Goal: Task Accomplishment & Management: Complete application form

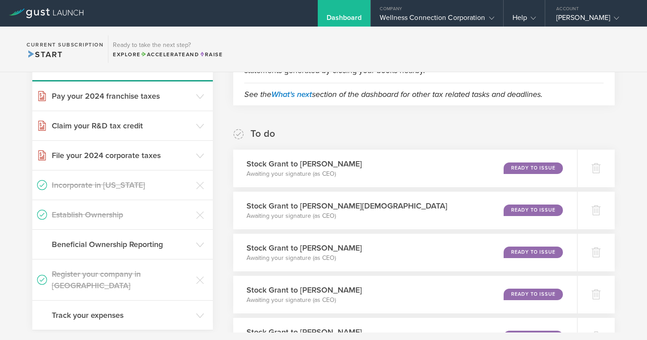
scroll to position [106, 0]
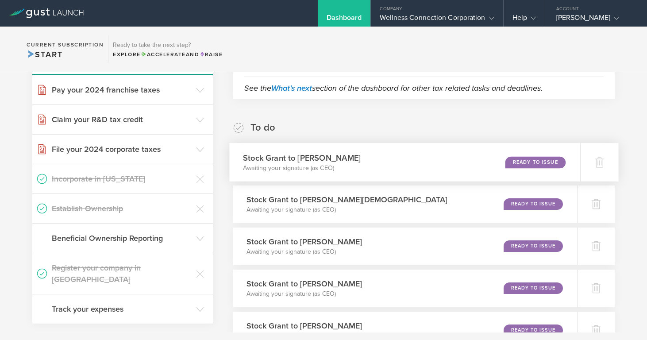
click at [527, 162] on div "Ready to Issue" at bounding box center [536, 162] width 60 height 12
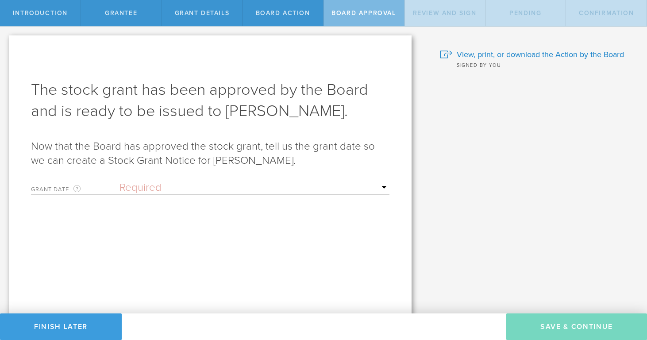
select select "setByFounder"
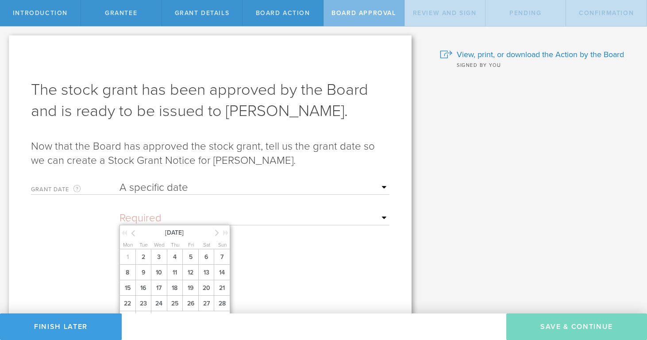
click at [159, 221] on input "text" at bounding box center [255, 218] width 270 height 13
click at [132, 233] on icon at bounding box center [133, 233] width 4 height 11
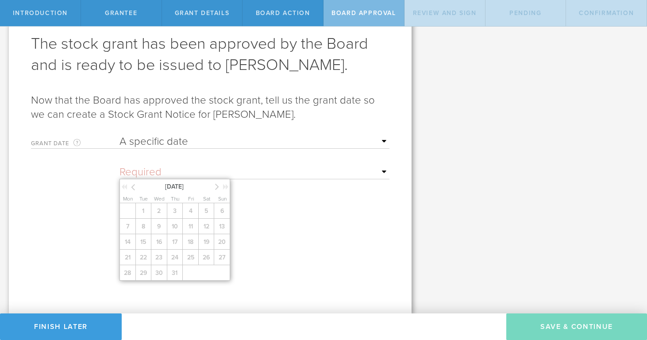
scroll to position [46, 0]
click at [217, 185] on icon at bounding box center [217, 186] width 4 height 11
click at [143, 217] on span "2" at bounding box center [143, 210] width 16 height 15
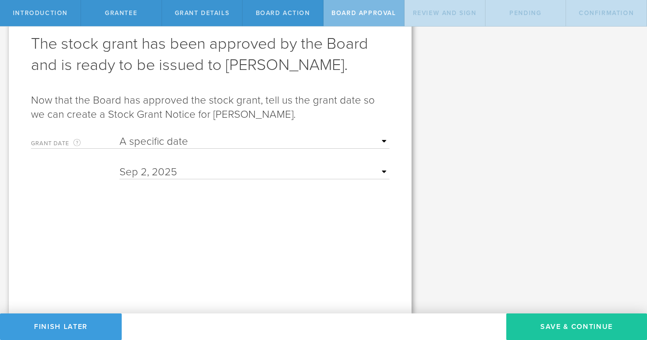
click at [552, 327] on button "Save & Continue" at bounding box center [576, 326] width 141 height 27
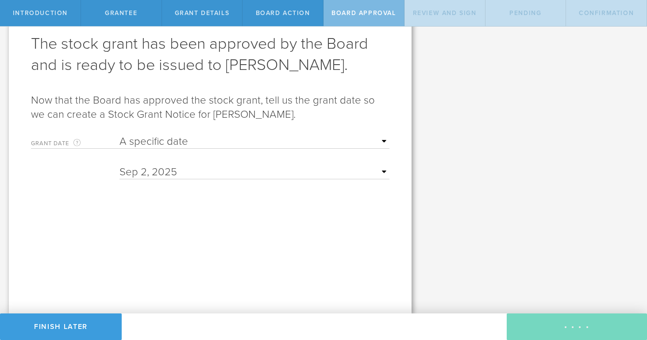
scroll to position [0, 0]
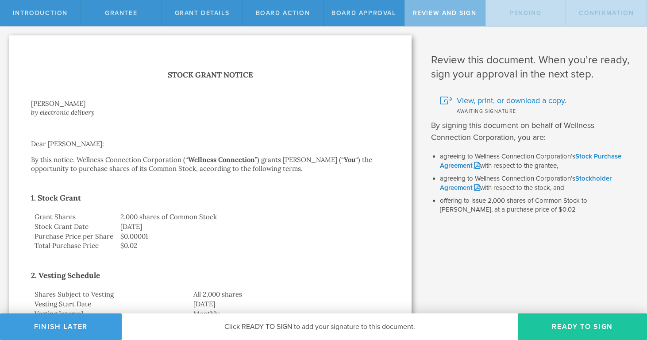
click at [583, 328] on button "Ready to Sign" at bounding box center [582, 326] width 129 height 27
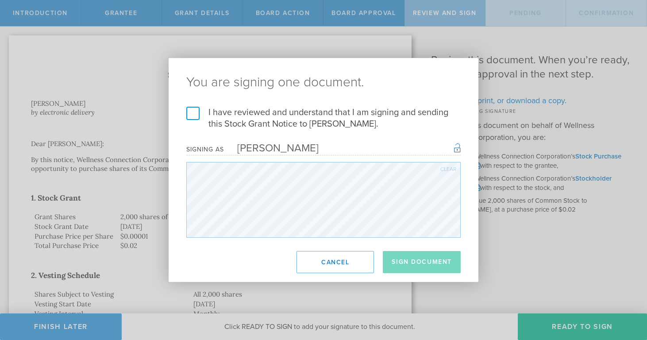
click at [191, 111] on label "I have reviewed and understand that I am signing and sending this Stock Grant N…" at bounding box center [323, 118] width 274 height 23
click at [0, 0] on input "I have reviewed and understand that I am signing and sending this Stock Grant N…" at bounding box center [0, 0] width 0 height 0
click at [417, 257] on button "Sign Document" at bounding box center [422, 262] width 78 height 22
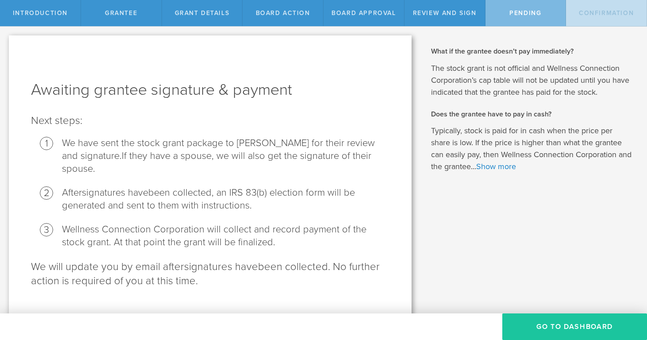
click at [552, 324] on button "Go To Dashboard" at bounding box center [574, 326] width 145 height 27
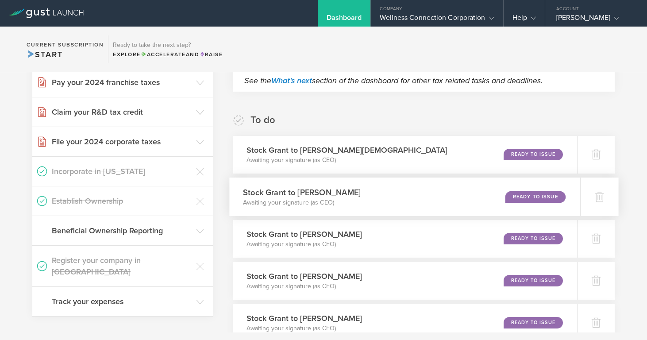
scroll to position [116, 0]
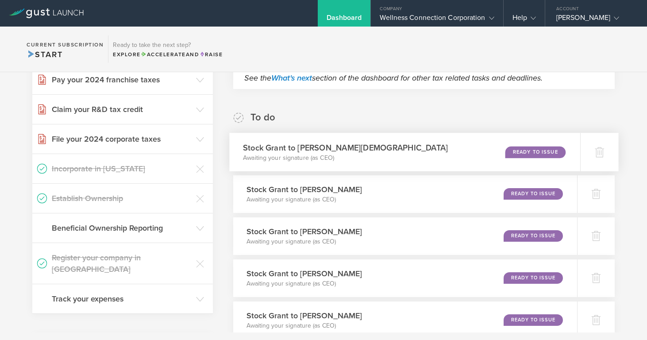
click at [541, 152] on div "Ready to Issue" at bounding box center [536, 152] width 60 height 12
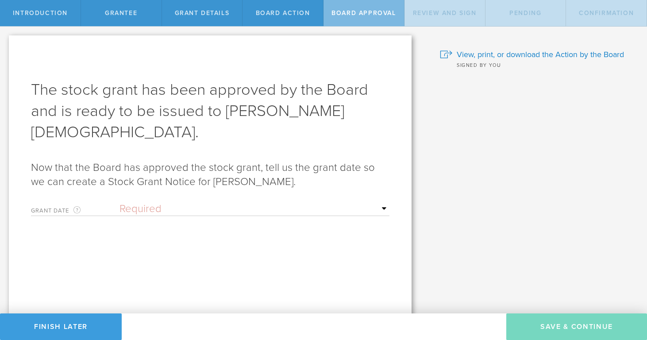
select select "setByFounder"
click at [297, 233] on input "text" at bounding box center [255, 239] width 270 height 13
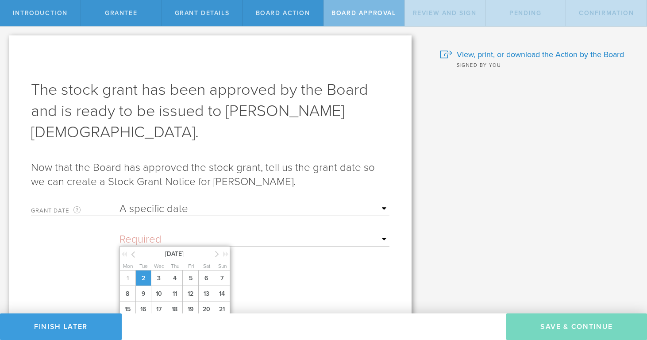
click at [141, 270] on span "2" at bounding box center [143, 277] width 16 height 15
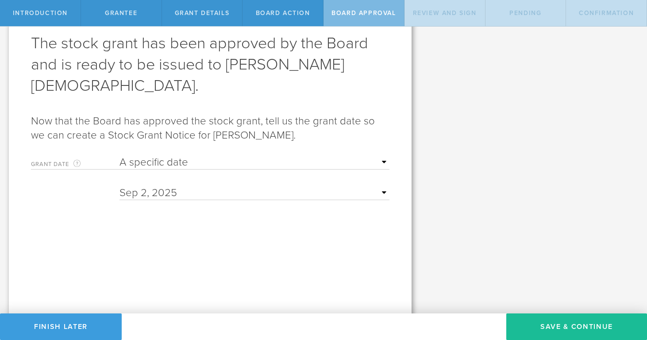
scroll to position [46, 0]
click at [549, 325] on button "Save & Continue" at bounding box center [576, 326] width 141 height 27
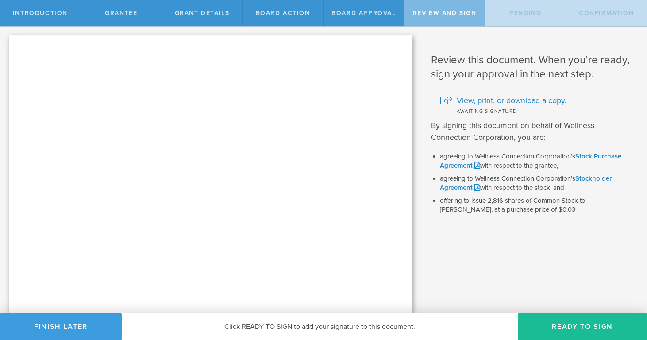
scroll to position [0, 0]
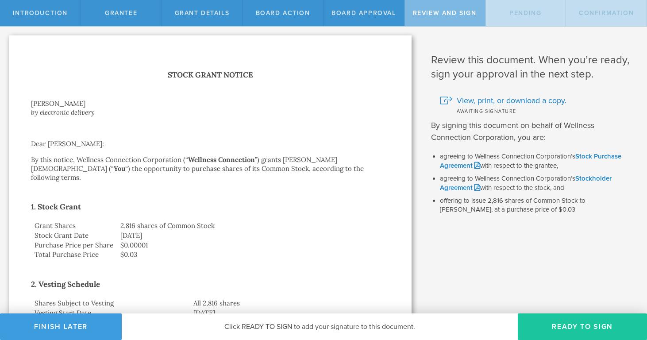
drag, startPoint x: 574, startPoint y: 326, endPoint x: 564, endPoint y: 320, distance: 11.1
click at [574, 326] on button "Ready to Sign" at bounding box center [582, 326] width 129 height 27
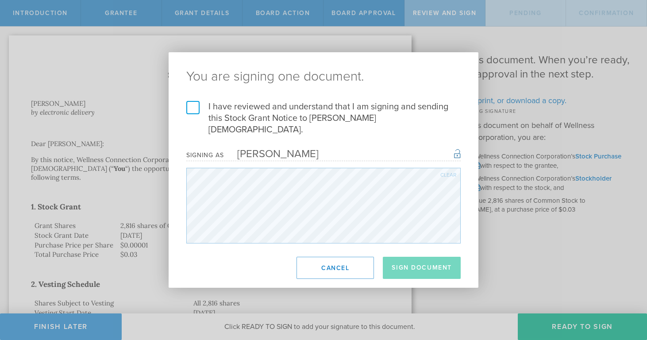
click at [196, 114] on label "I have reviewed and understand that I am signing and sending this Stock Grant N…" at bounding box center [323, 118] width 274 height 35
click at [0, 0] on input "I have reviewed and understand that I am signing and sending this Stock Grant N…" at bounding box center [0, 0] width 0 height 0
click at [422, 266] on button "Sign Document" at bounding box center [422, 268] width 78 height 22
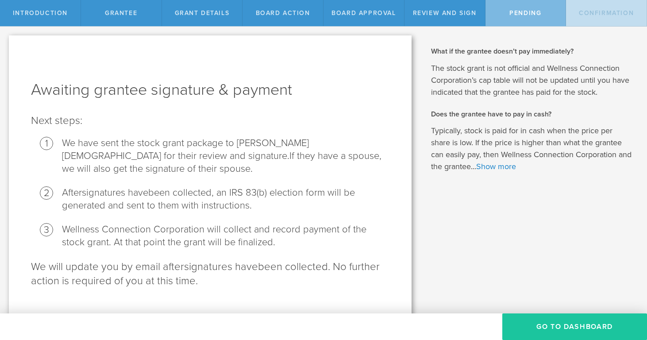
click at [553, 324] on button "Go To Dashboard" at bounding box center [574, 326] width 145 height 27
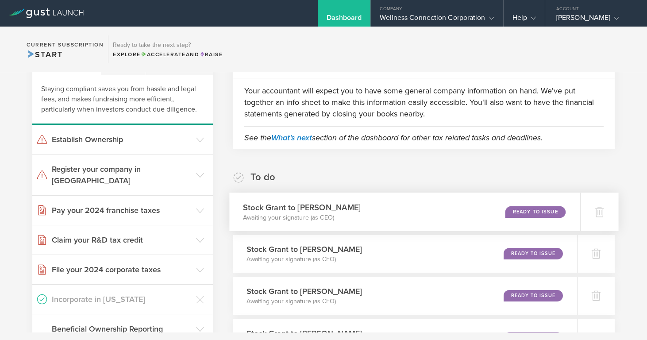
scroll to position [58, 0]
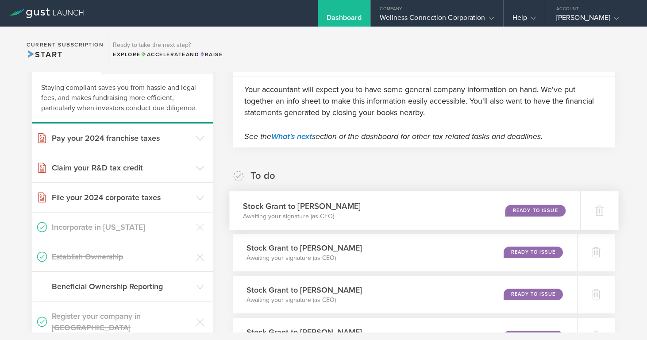
click at [520, 210] on div "Ready to Issue" at bounding box center [536, 211] width 60 height 12
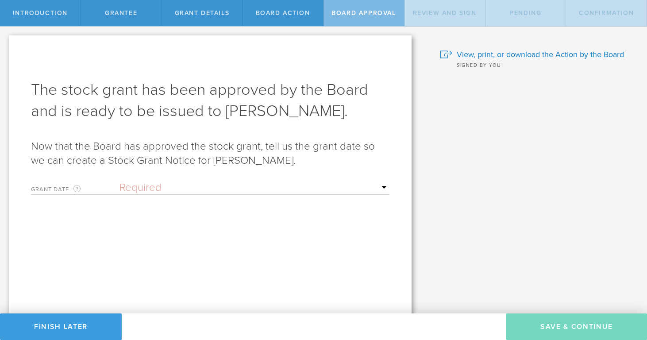
select select "setByFounder"
click at [162, 217] on input "text" at bounding box center [255, 218] width 270 height 13
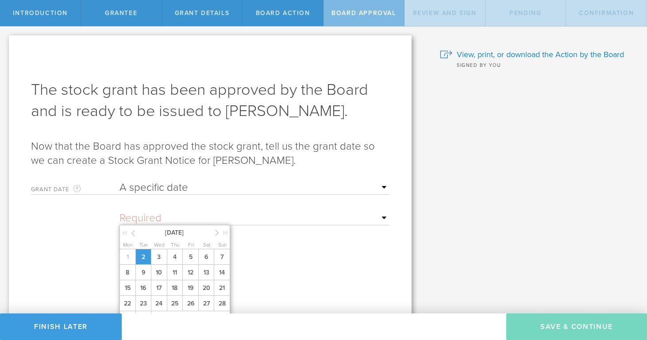
click at [144, 265] on span "2" at bounding box center [143, 256] width 16 height 15
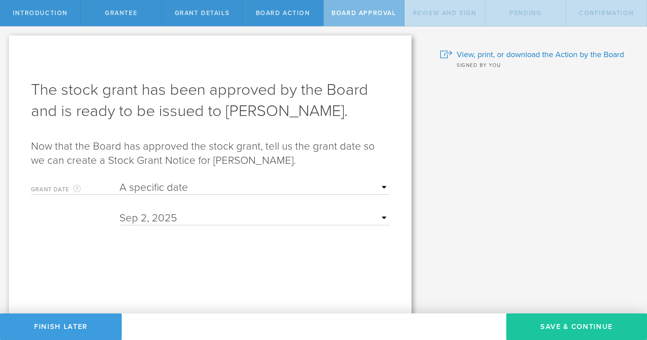
click at [553, 328] on button "Save & Continue" at bounding box center [576, 326] width 141 height 27
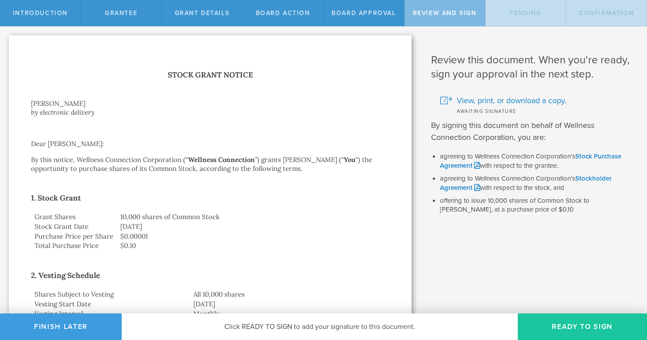
click at [591, 329] on button "Ready to Sign" at bounding box center [582, 326] width 129 height 27
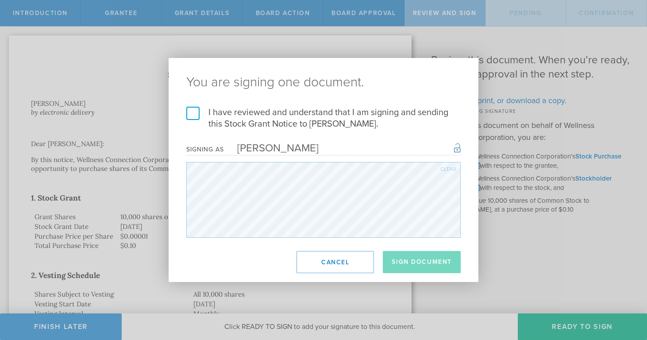
click at [190, 114] on label "I have reviewed and understand that I am signing and sending this Stock Grant N…" at bounding box center [323, 118] width 274 height 23
click at [0, 0] on input "I have reviewed and understand that I am signing and sending this Stock Grant N…" at bounding box center [0, 0] width 0 height 0
click at [414, 258] on button "Sign Document" at bounding box center [422, 262] width 78 height 22
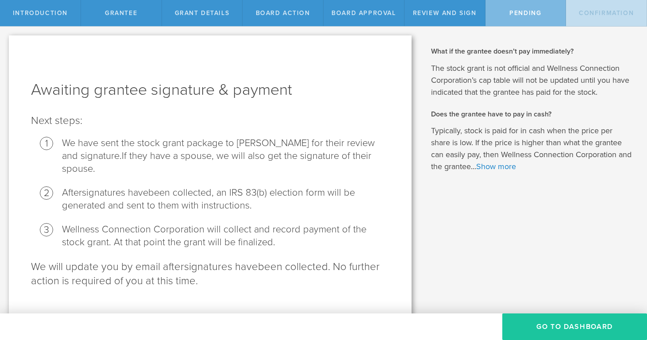
click at [563, 324] on button "Go To Dashboard" at bounding box center [574, 326] width 145 height 27
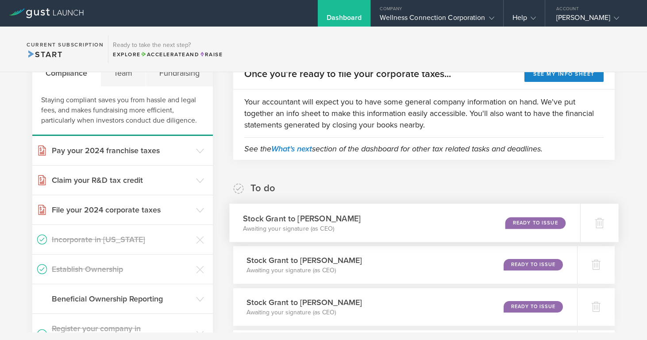
click at [525, 223] on div "Ready to Issue" at bounding box center [536, 223] width 60 height 12
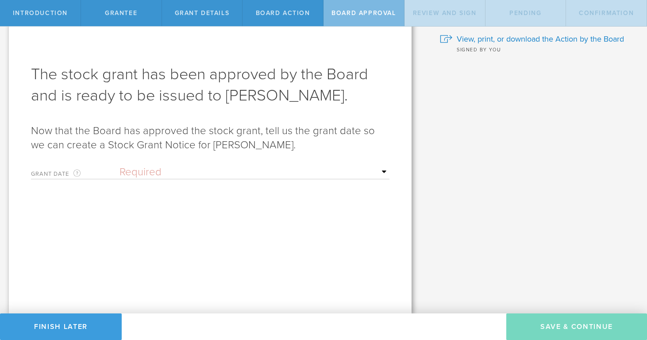
scroll to position [15, 0]
select select "setByFounder"
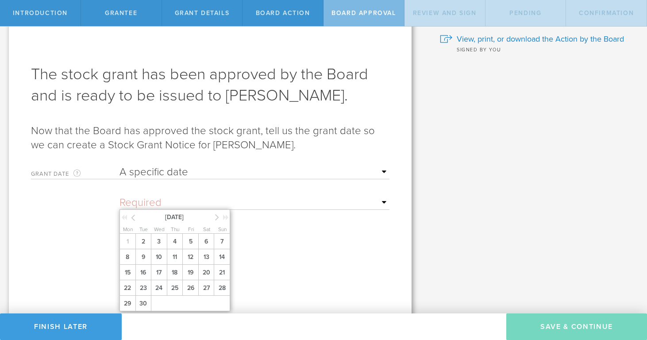
click at [243, 200] on input "text" at bounding box center [255, 202] width 270 height 13
drag, startPoint x: 144, startPoint y: 252, endPoint x: 160, endPoint y: 232, distance: 25.4
click at [145, 249] on span "2" at bounding box center [143, 241] width 16 height 15
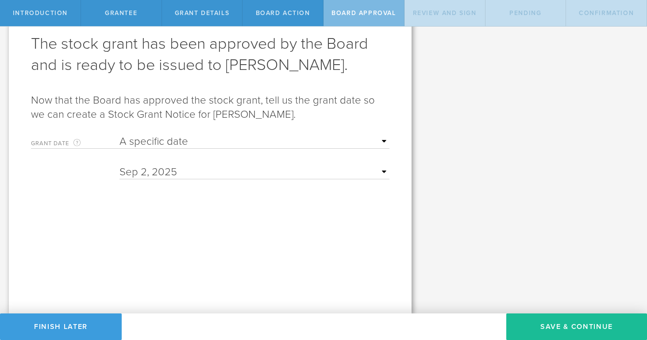
scroll to position [46, 0]
click at [582, 328] on button "Save & Continue" at bounding box center [576, 326] width 141 height 27
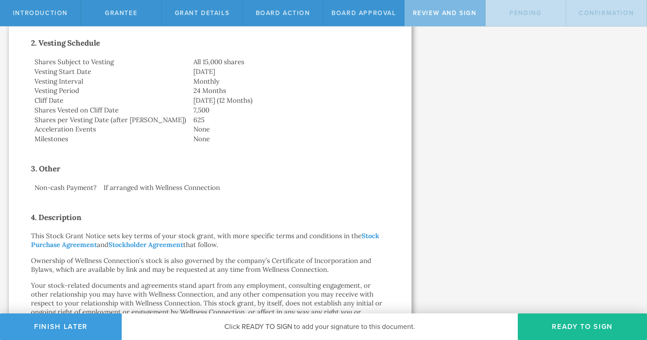
scroll to position [233, 0]
click at [564, 324] on button "Ready to Sign" at bounding box center [582, 326] width 129 height 27
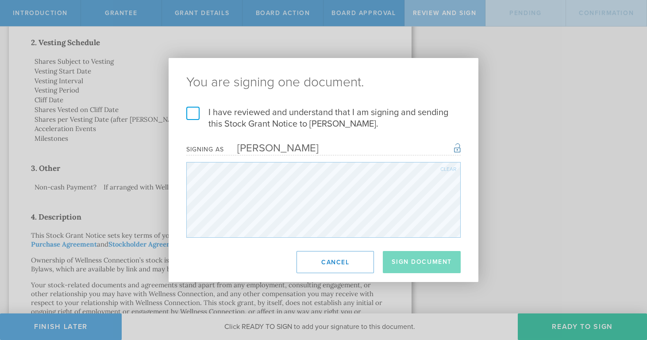
click at [200, 117] on label "I have reviewed and understand that I am signing and sending this Stock Grant N…" at bounding box center [323, 118] width 274 height 23
click at [0, 0] on input "I have reviewed and understand that I am signing and sending this Stock Grant N…" at bounding box center [0, 0] width 0 height 0
drag, startPoint x: 410, startPoint y: 261, endPoint x: 358, endPoint y: 237, distance: 57.8
click at [410, 261] on button "Sign Document" at bounding box center [422, 262] width 78 height 22
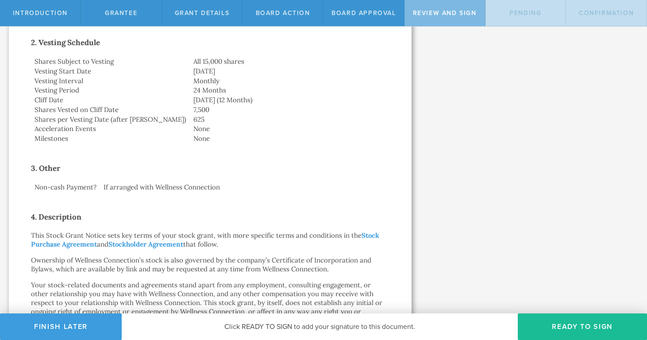
scroll to position [0, 0]
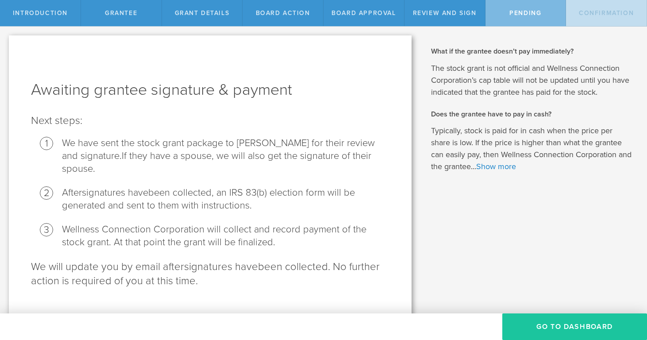
click at [539, 323] on button "Go To Dashboard" at bounding box center [574, 326] width 145 height 27
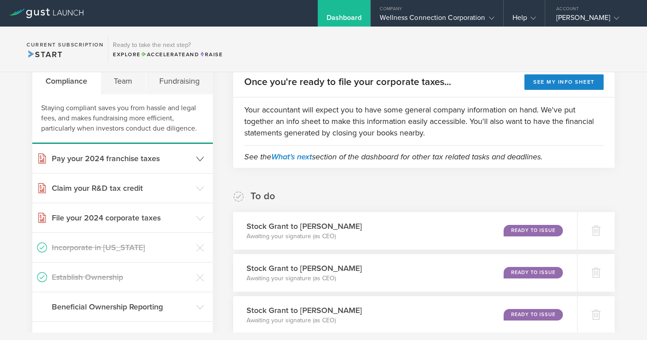
scroll to position [109, 0]
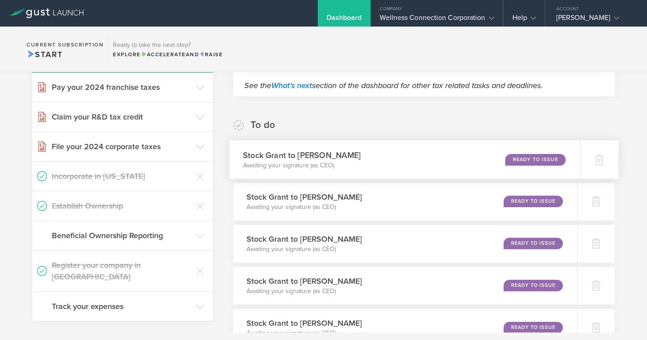
click at [536, 158] on div "Ready to Issue" at bounding box center [536, 160] width 60 height 12
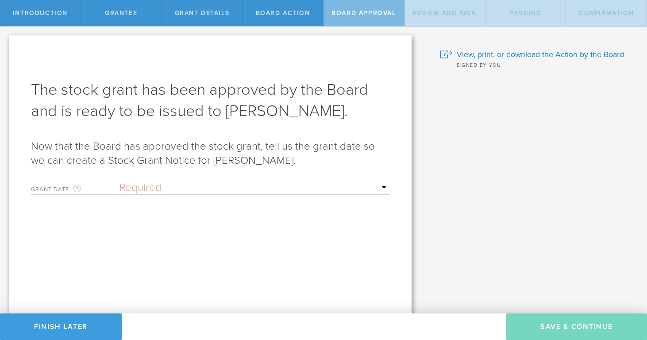
select select "setByFounder"
click at [147, 218] on input "text" at bounding box center [255, 218] width 270 height 13
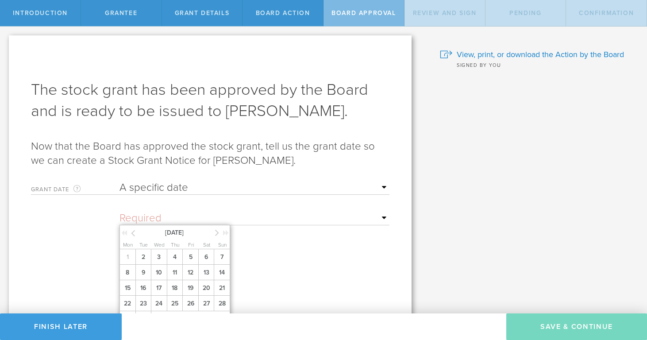
drag, startPoint x: 143, startPoint y: 262, endPoint x: 145, endPoint y: 247, distance: 15.7
click at [143, 262] on span "2" at bounding box center [143, 256] width 16 height 15
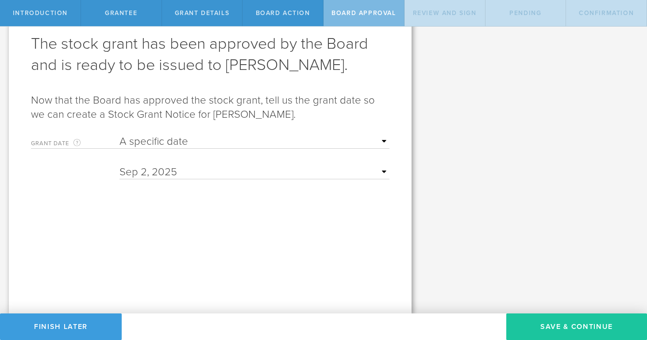
scroll to position [46, 0]
click at [558, 324] on button "Save & Continue" at bounding box center [576, 326] width 141 height 27
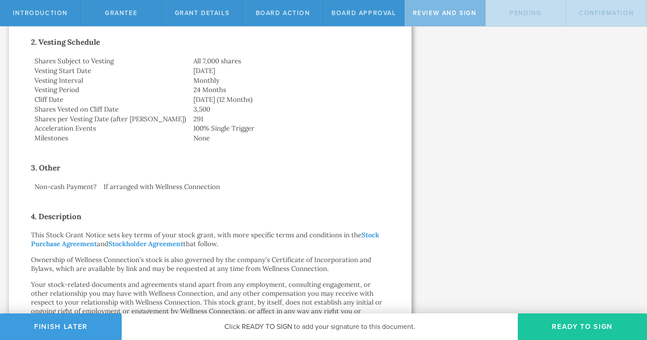
scroll to position [242, 0]
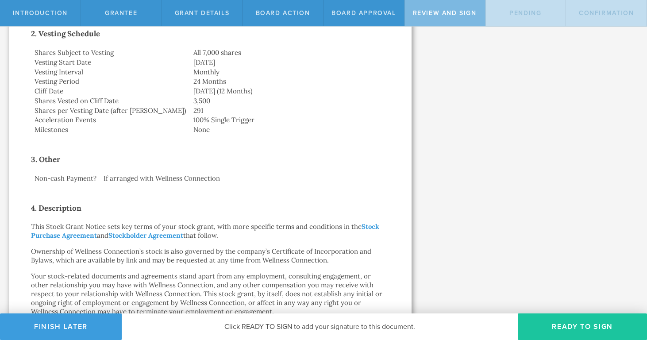
click at [612, 322] on button "Ready to Sign" at bounding box center [582, 326] width 129 height 27
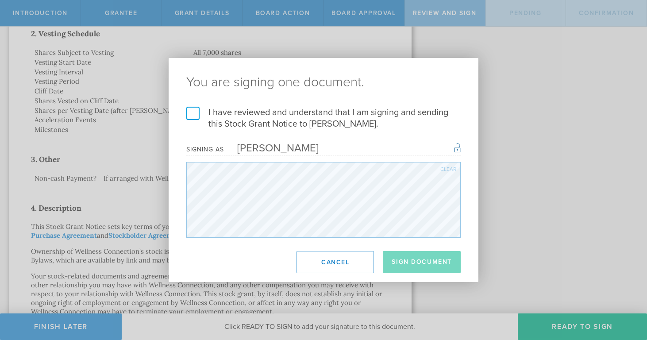
click at [196, 118] on label "I have reviewed and understand that I am signing and sending this Stock Grant N…" at bounding box center [323, 118] width 274 height 23
click at [0, 0] on input "I have reviewed and understand that I am signing and sending this Stock Grant N…" at bounding box center [0, 0] width 0 height 0
click at [409, 259] on button "Sign Document" at bounding box center [422, 262] width 78 height 22
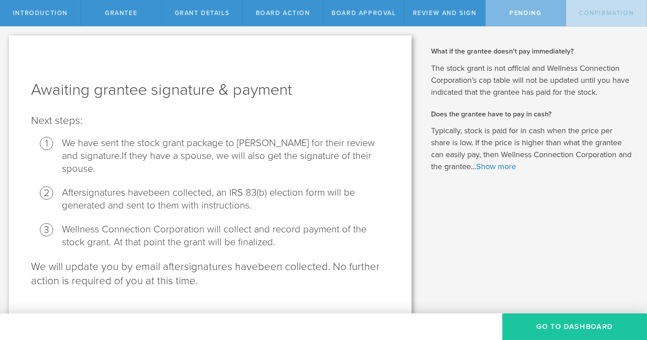
scroll to position [0, 0]
click at [558, 323] on button "Go To Dashboard" at bounding box center [574, 326] width 145 height 27
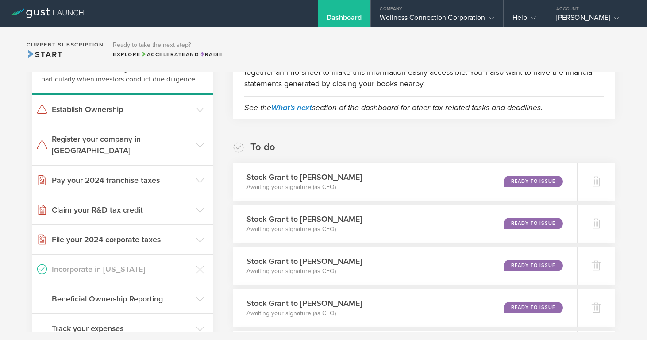
scroll to position [98, 0]
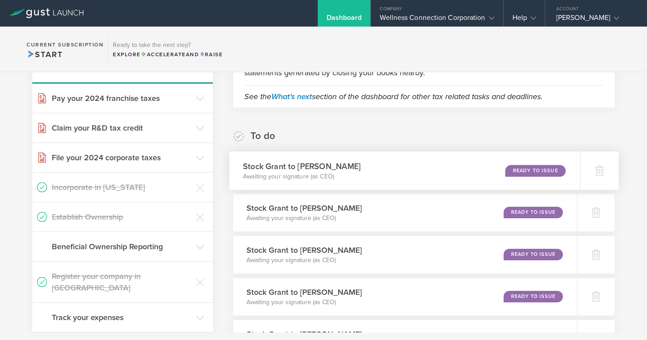
click at [524, 168] on div "Ready to Issue" at bounding box center [536, 171] width 60 height 12
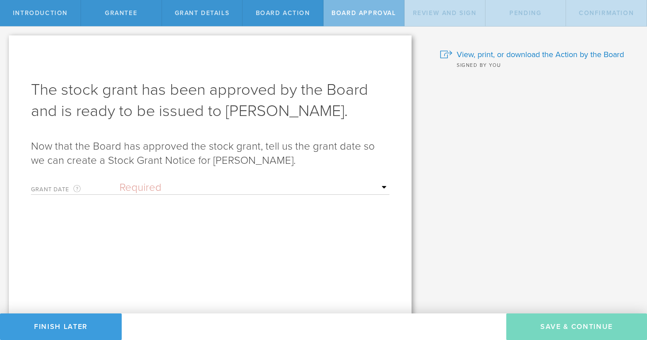
select select "setByFounder"
click at [169, 216] on input "text" at bounding box center [255, 218] width 270 height 13
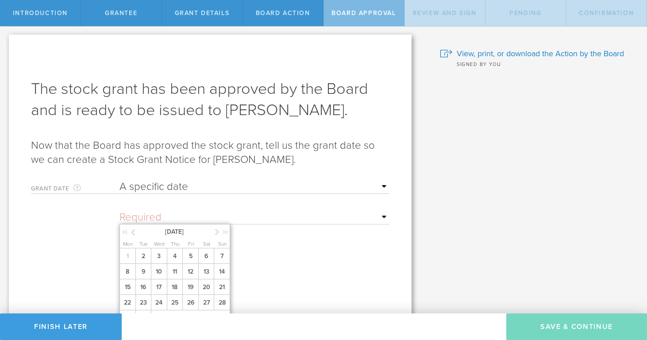
scroll to position [0, 0]
click at [143, 264] on span "2" at bounding box center [143, 255] width 16 height 15
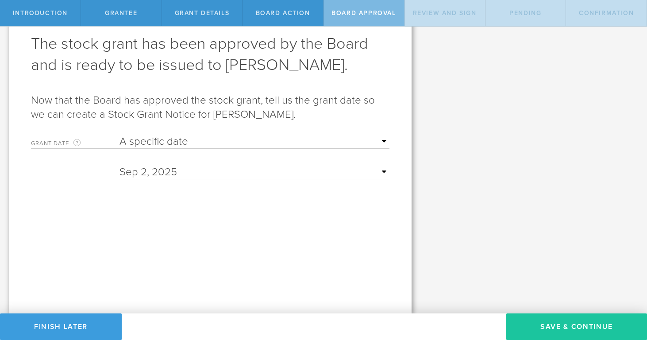
scroll to position [46, 0]
click at [553, 330] on button "Save & Continue" at bounding box center [576, 326] width 141 height 27
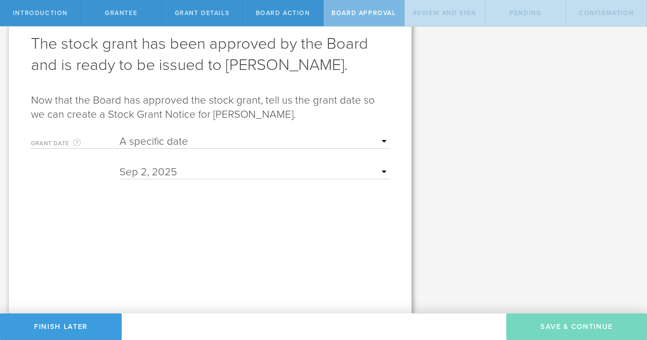
scroll to position [0, 0]
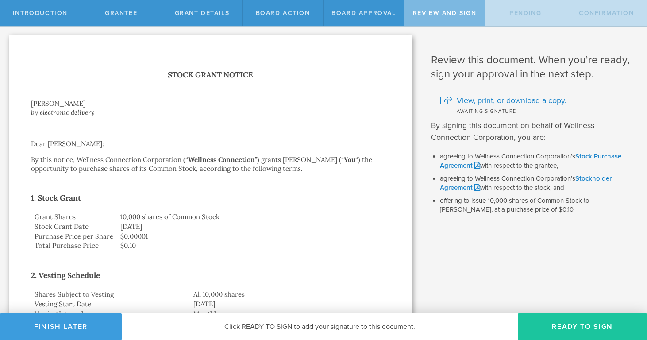
drag, startPoint x: 587, startPoint y: 328, endPoint x: 581, endPoint y: 322, distance: 8.2
click at [587, 327] on button "Ready to Sign" at bounding box center [582, 326] width 129 height 27
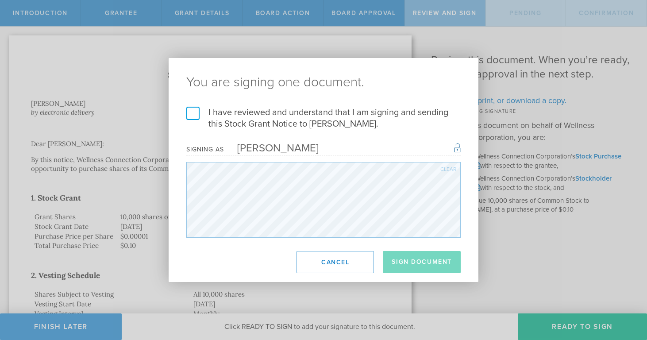
click at [186, 112] on label "I have reviewed and understand that I am signing and sending this Stock Grant N…" at bounding box center [323, 118] width 274 height 23
click at [0, 0] on input "I have reviewed and understand that I am signing and sending this Stock Grant N…" at bounding box center [0, 0] width 0 height 0
click at [414, 260] on button "Sign Document" at bounding box center [422, 262] width 78 height 22
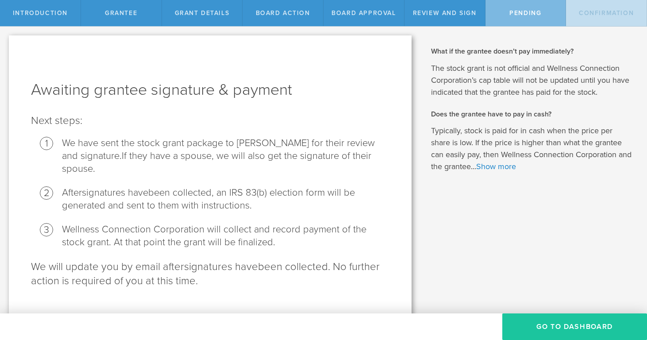
click at [535, 327] on button "Go To Dashboard" at bounding box center [574, 326] width 145 height 27
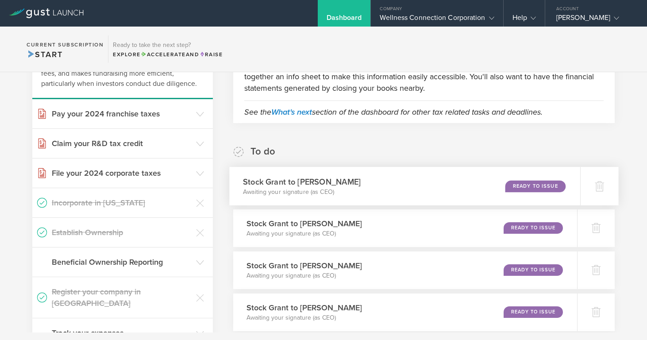
scroll to position [83, 0]
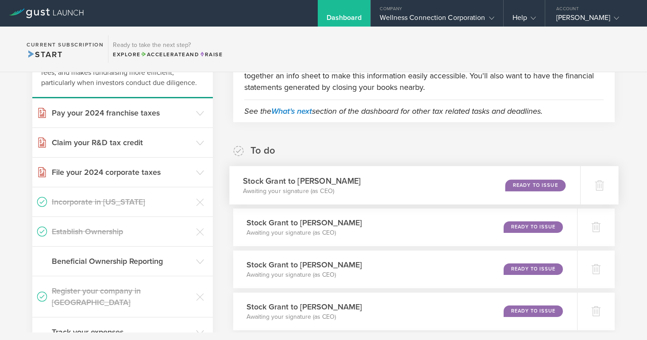
click at [526, 185] on div "Ready to Issue" at bounding box center [536, 185] width 60 height 12
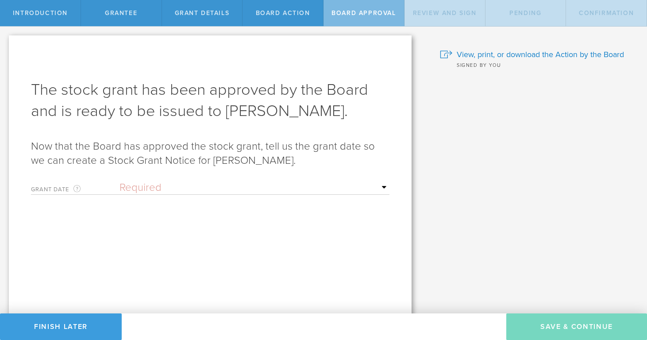
select select "setByFounder"
click at [190, 220] on input "text" at bounding box center [255, 218] width 270 height 13
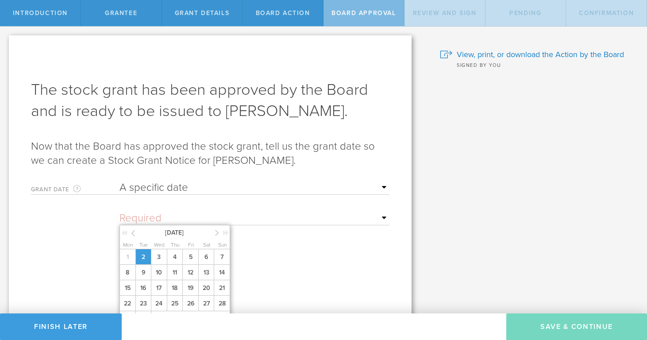
click at [148, 264] on span "2" at bounding box center [143, 256] width 16 height 15
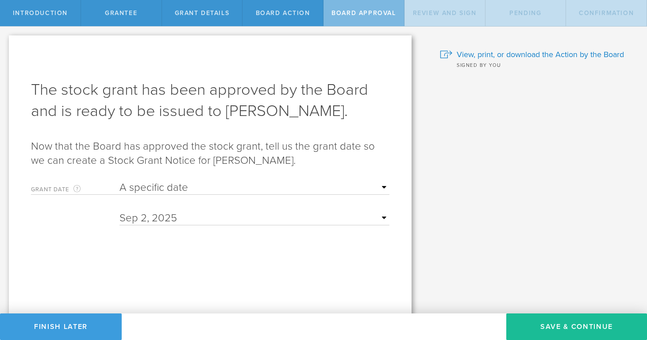
drag, startPoint x: 566, startPoint y: 322, endPoint x: 525, endPoint y: 304, distance: 45.0
click at [566, 321] on button "Save & Continue" at bounding box center [576, 326] width 141 height 27
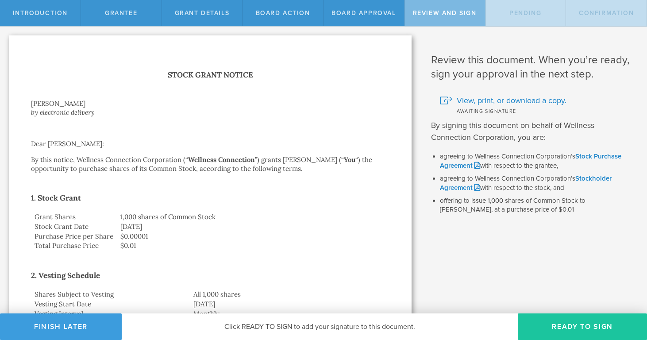
drag, startPoint x: 577, startPoint y: 326, endPoint x: 571, endPoint y: 320, distance: 8.8
click at [578, 324] on button "Ready to Sign" at bounding box center [582, 326] width 129 height 27
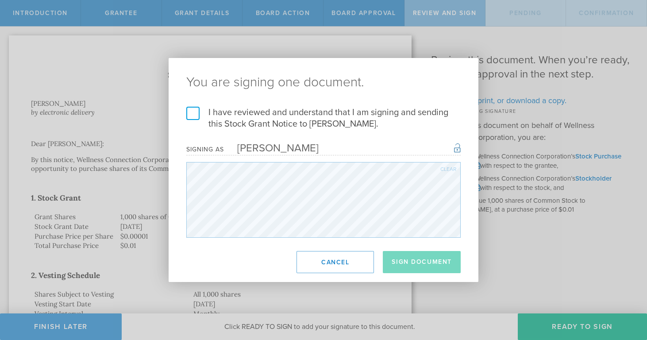
click at [192, 118] on label "I have reviewed and understand that I am signing and sending this Stock Grant N…" at bounding box center [323, 118] width 274 height 23
click at [0, 0] on input "I have reviewed and understand that I am signing and sending this Stock Grant N…" at bounding box center [0, 0] width 0 height 0
drag, startPoint x: 415, startPoint y: 261, endPoint x: 290, endPoint y: 240, distance: 126.1
click at [414, 260] on button "Sign Document" at bounding box center [422, 262] width 78 height 22
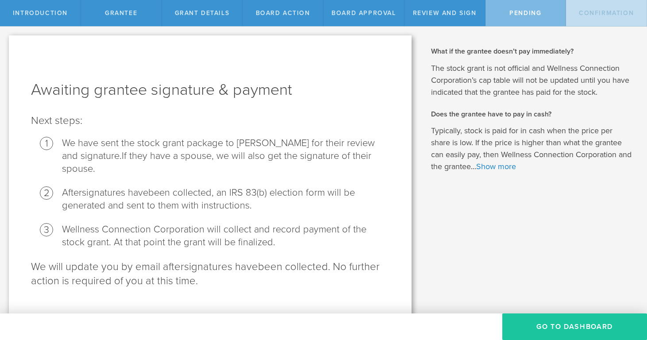
click at [544, 326] on button "Go To Dashboard" at bounding box center [574, 326] width 145 height 27
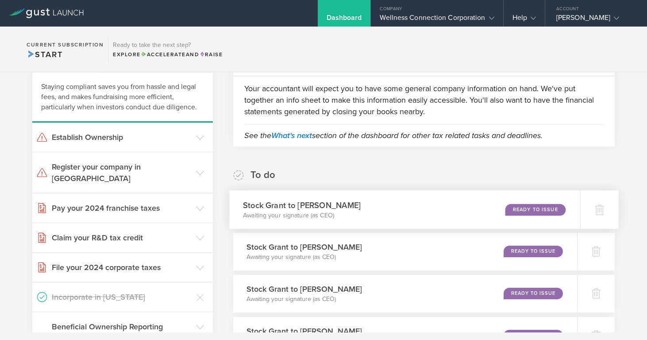
scroll to position [63, 0]
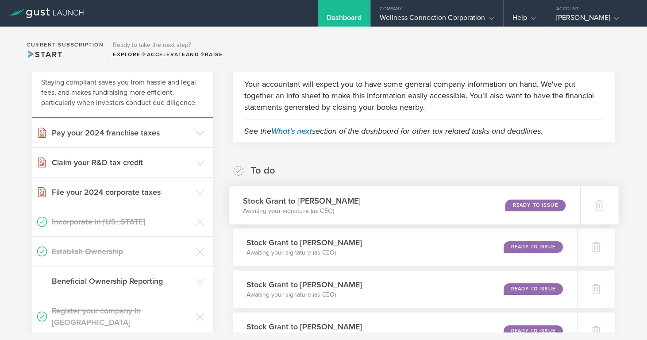
click at [521, 207] on div "Ready to Issue" at bounding box center [536, 205] width 60 height 12
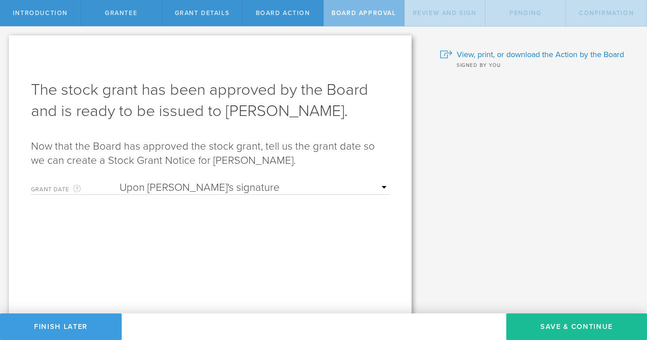
select select "setByFounder"
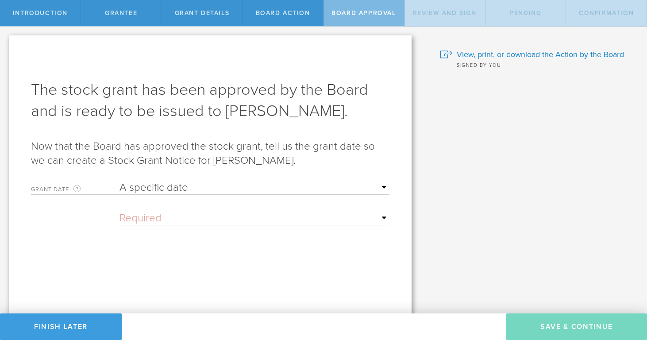
click at [193, 216] on input "text" at bounding box center [255, 218] width 270 height 13
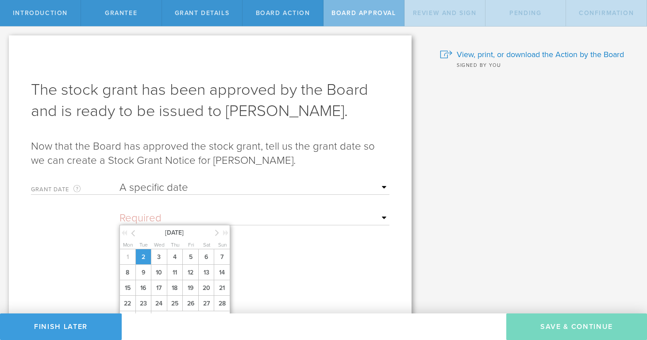
click at [147, 263] on span "2" at bounding box center [143, 256] width 16 height 15
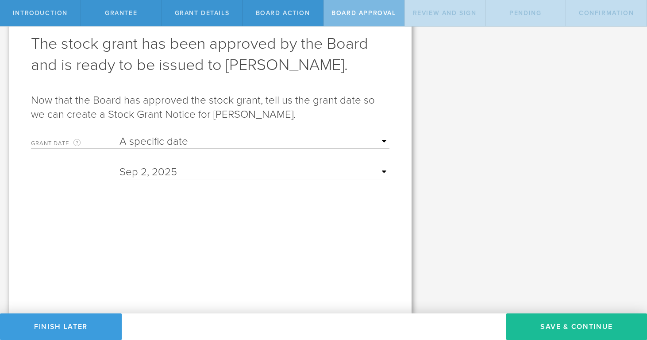
scroll to position [46, 0]
drag, startPoint x: 580, startPoint y: 328, endPoint x: 509, endPoint y: 298, distance: 76.2
click at [580, 327] on button "Save & Continue" at bounding box center [576, 326] width 141 height 27
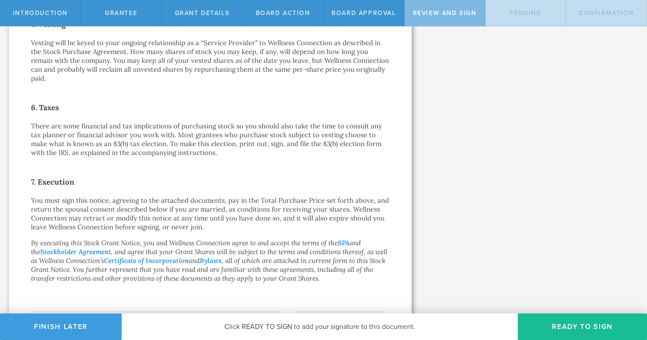
scroll to position [625, 0]
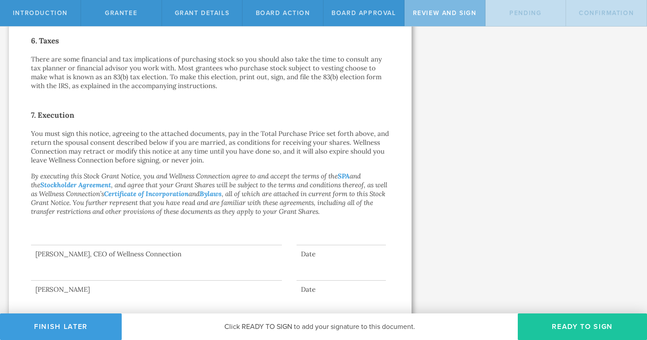
drag, startPoint x: 583, startPoint y: 325, endPoint x: 569, endPoint y: 317, distance: 15.9
click at [583, 324] on button "Ready to Sign" at bounding box center [582, 326] width 129 height 27
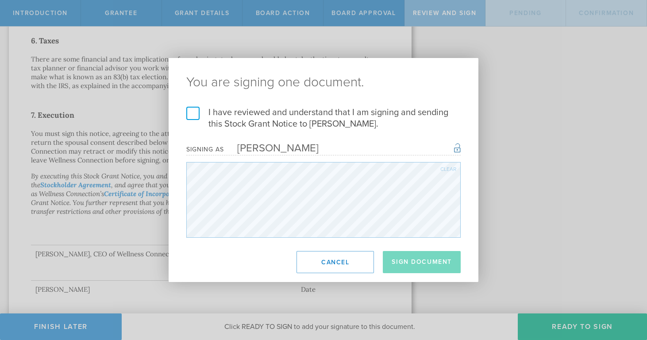
click at [194, 115] on label "I have reviewed and understand that I am signing and sending this Stock Grant N…" at bounding box center [323, 118] width 274 height 23
click at [0, 0] on input "I have reviewed and understand that I am signing and sending this Stock Grant N…" at bounding box center [0, 0] width 0 height 0
click at [417, 262] on button "Sign Document" at bounding box center [422, 262] width 78 height 22
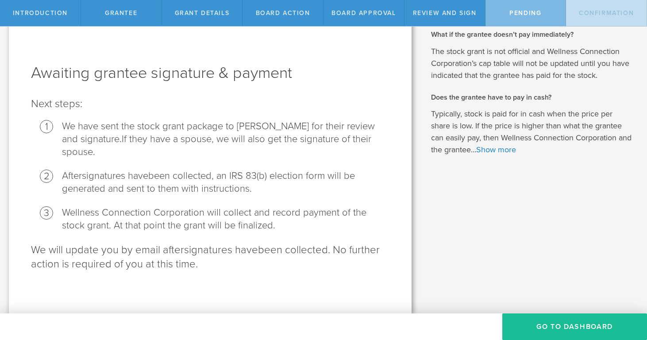
scroll to position [0, 0]
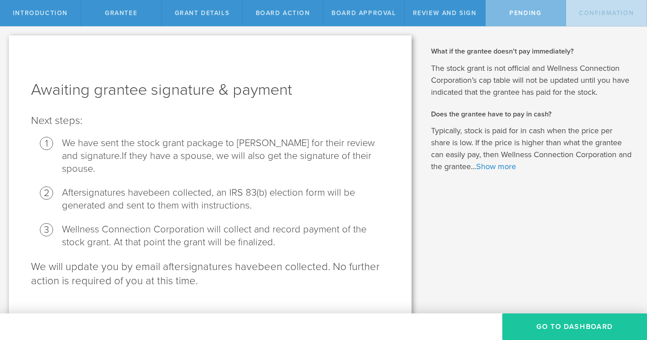
click at [583, 325] on button "Go To Dashboard" at bounding box center [574, 326] width 145 height 27
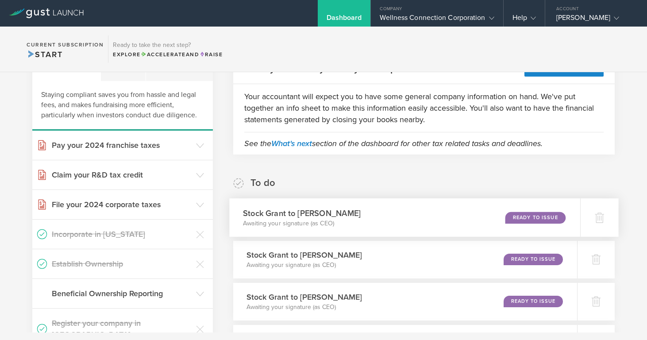
scroll to position [68, 0]
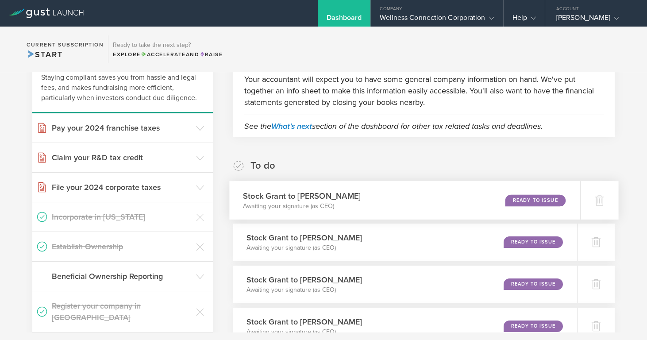
click at [533, 200] on div "Ready to Issue" at bounding box center [536, 200] width 60 height 12
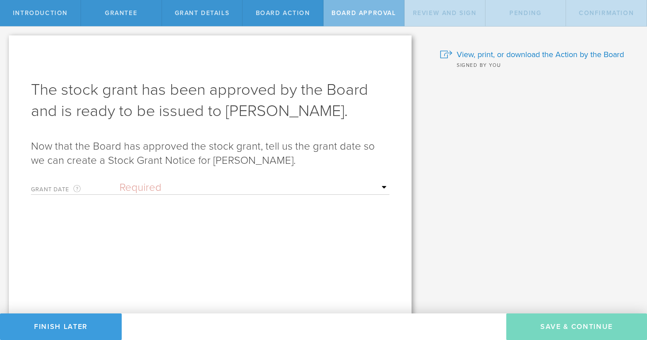
select select "setByFounder"
click at [226, 219] on input "text" at bounding box center [255, 218] width 270 height 13
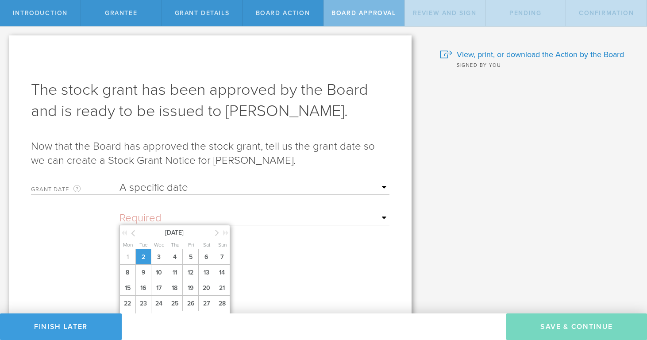
click at [145, 265] on span "2" at bounding box center [143, 256] width 16 height 15
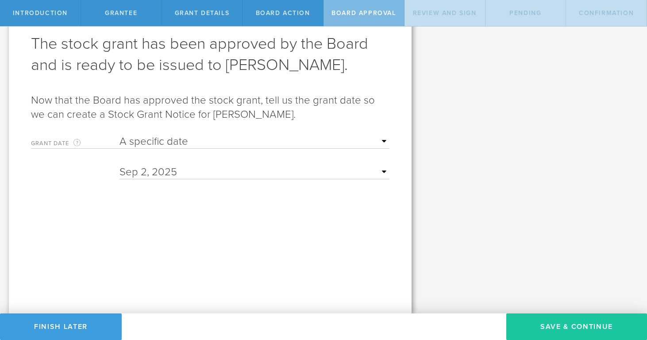
scroll to position [46, 0]
drag, startPoint x: 568, startPoint y: 323, endPoint x: 551, endPoint y: 313, distance: 19.6
click at [568, 323] on button "Save & Continue" at bounding box center [576, 326] width 141 height 27
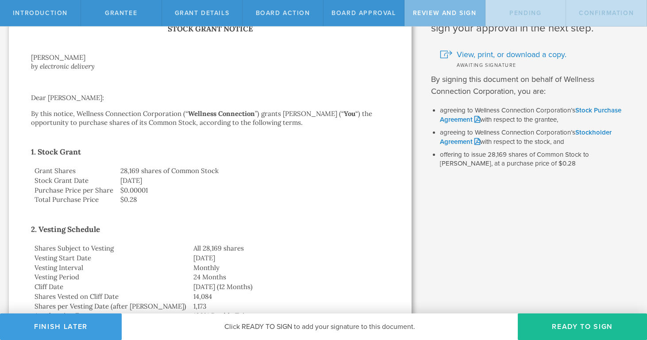
scroll to position [0, 0]
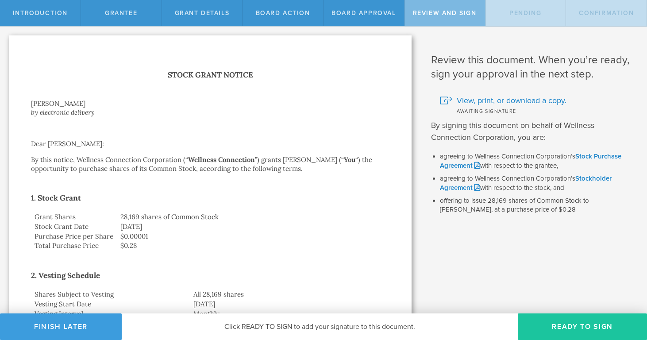
click at [565, 324] on button "Ready to Sign" at bounding box center [582, 326] width 129 height 27
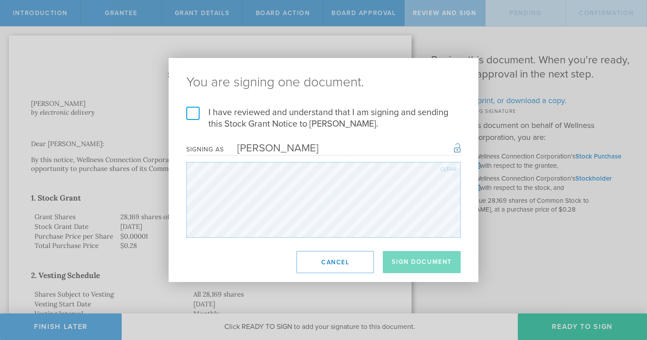
click at [192, 112] on label "I have reviewed and understand that I am signing and sending this Stock Grant N…" at bounding box center [323, 118] width 274 height 23
click at [0, 0] on input "I have reviewed and understand that I am signing and sending this Stock Grant N…" at bounding box center [0, 0] width 0 height 0
drag, startPoint x: 413, startPoint y: 262, endPoint x: 398, endPoint y: 256, distance: 15.9
click at [413, 262] on button "Sign Document" at bounding box center [422, 262] width 78 height 22
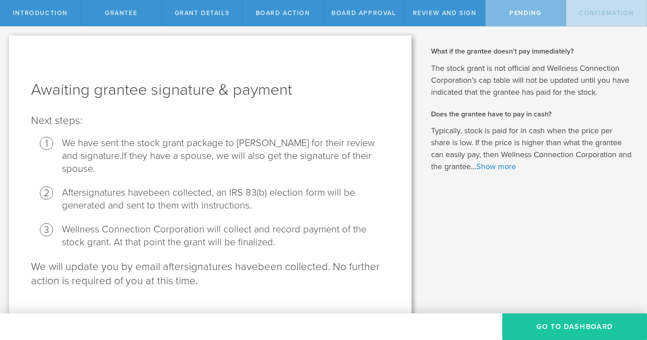
click at [556, 324] on button "Go To Dashboard" at bounding box center [574, 326] width 145 height 27
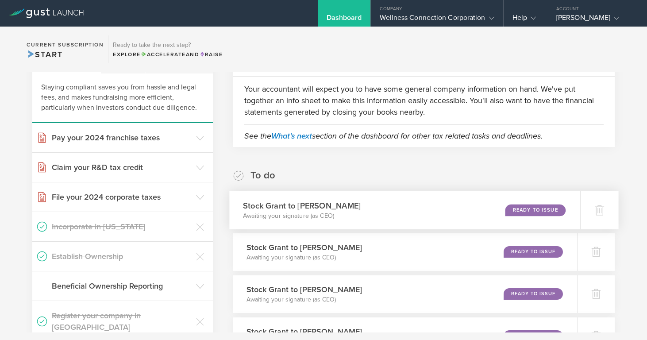
click at [536, 207] on div "Ready to Issue" at bounding box center [536, 210] width 60 height 12
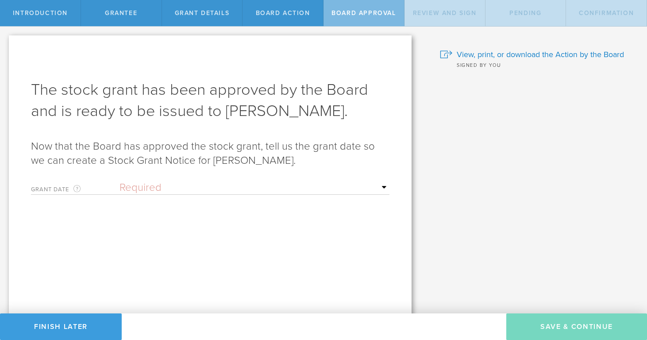
select select "setByFounder"
click at [203, 211] on div "Mon Tue Wed Thu Fri Sat Sun" at bounding box center [255, 216] width 270 height 18
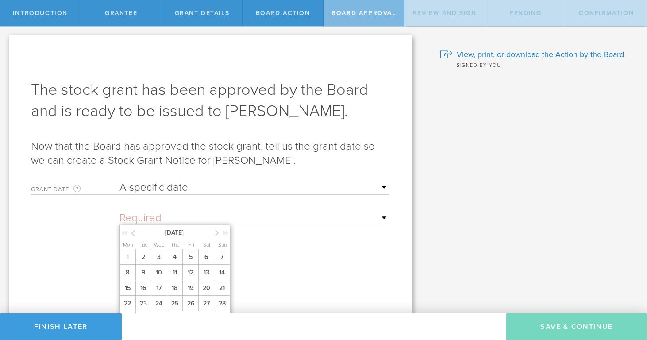
click at [207, 220] on input "text" at bounding box center [255, 218] width 270 height 13
drag, startPoint x: 137, startPoint y: 263, endPoint x: 156, endPoint y: 258, distance: 19.8
click at [137, 262] on span "2" at bounding box center [143, 256] width 16 height 15
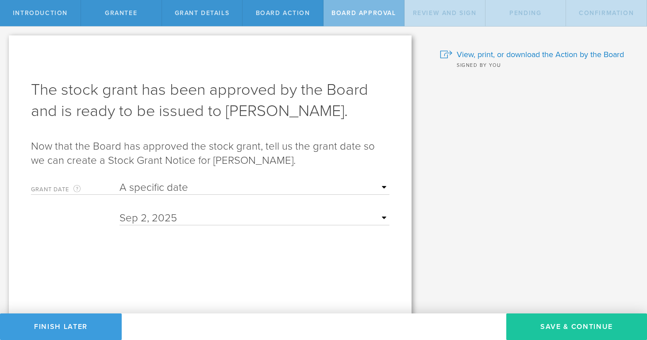
click at [598, 326] on button "Save & Continue" at bounding box center [576, 326] width 141 height 27
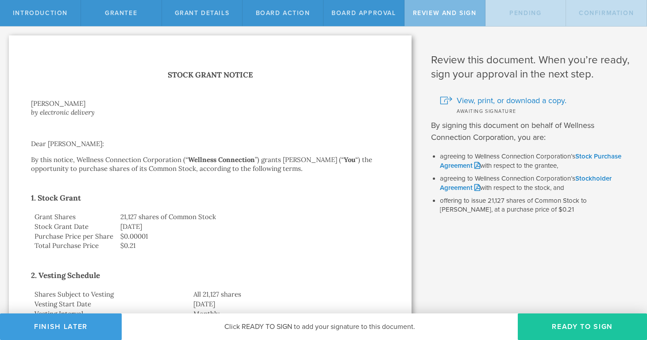
drag, startPoint x: 580, startPoint y: 328, endPoint x: 553, endPoint y: 317, distance: 28.9
click at [580, 328] on button "Ready to Sign" at bounding box center [582, 326] width 129 height 27
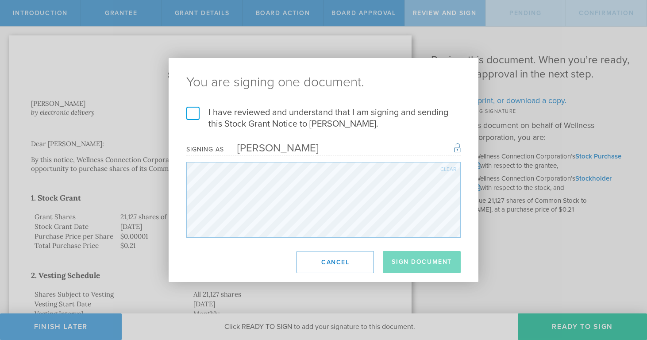
click at [196, 118] on label "I have reviewed and understand that I am signing and sending this Stock Grant N…" at bounding box center [323, 118] width 274 height 23
click at [0, 0] on input "I have reviewed and understand that I am signing and sending this Stock Grant N…" at bounding box center [0, 0] width 0 height 0
click at [411, 269] on button "Sign Document" at bounding box center [422, 262] width 78 height 22
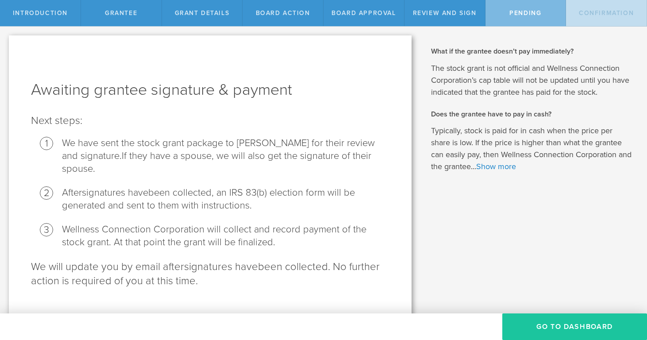
click at [563, 327] on button "Go To Dashboard" at bounding box center [574, 326] width 145 height 27
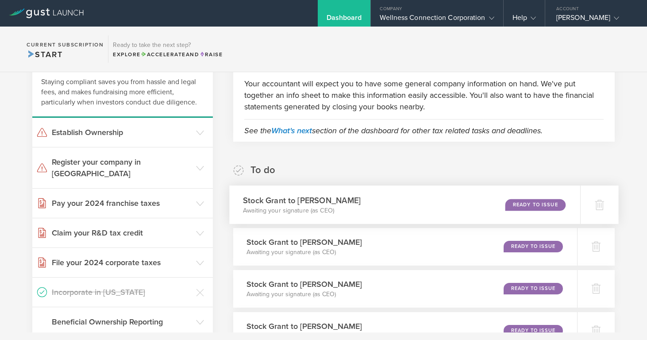
scroll to position [64, 0]
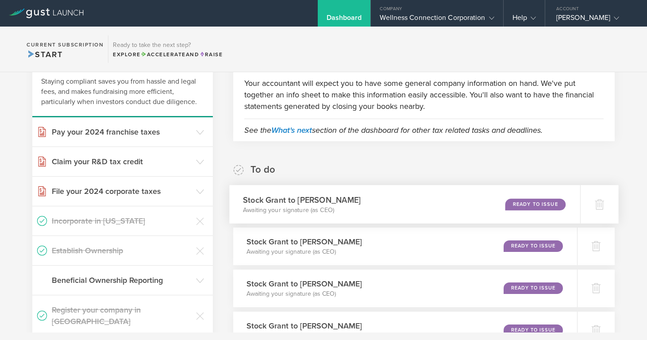
click at [518, 202] on div "Ready to Issue" at bounding box center [536, 204] width 60 height 12
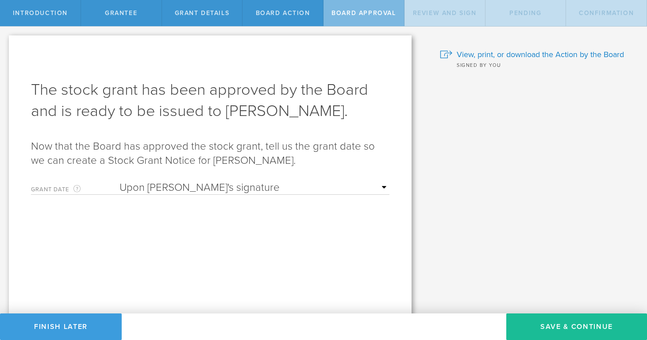
select select "setByFounder"
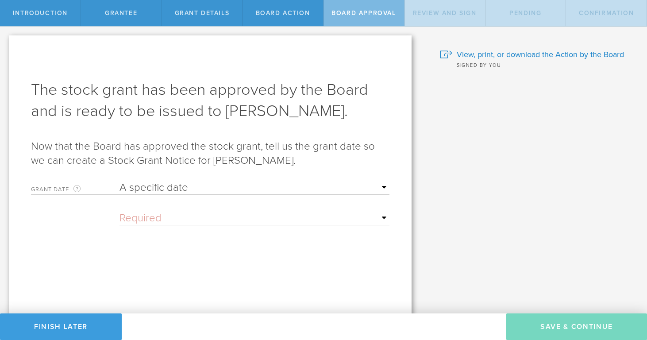
click at [200, 219] on input "text" at bounding box center [255, 218] width 270 height 13
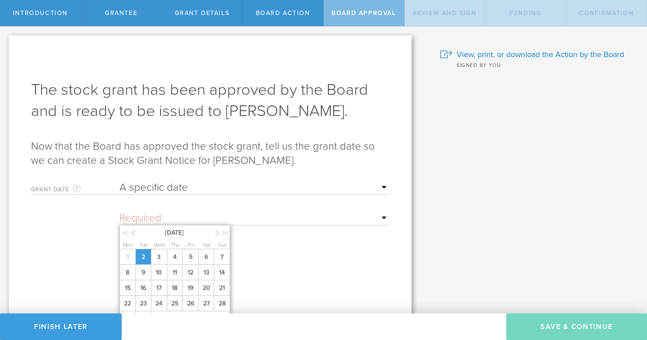
click at [145, 264] on span "2" at bounding box center [143, 256] width 16 height 15
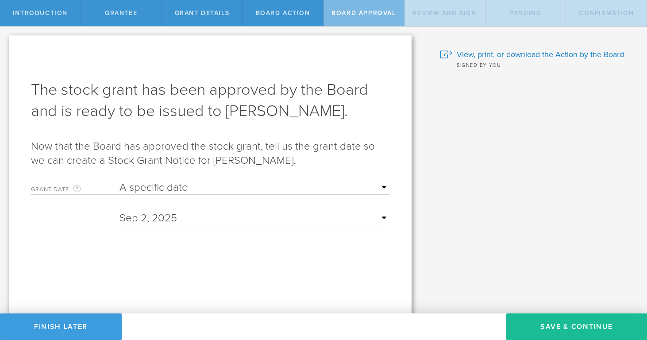
drag, startPoint x: 543, startPoint y: 326, endPoint x: 460, endPoint y: 303, distance: 85.4
click at [543, 326] on button "Save & Continue" at bounding box center [576, 326] width 141 height 27
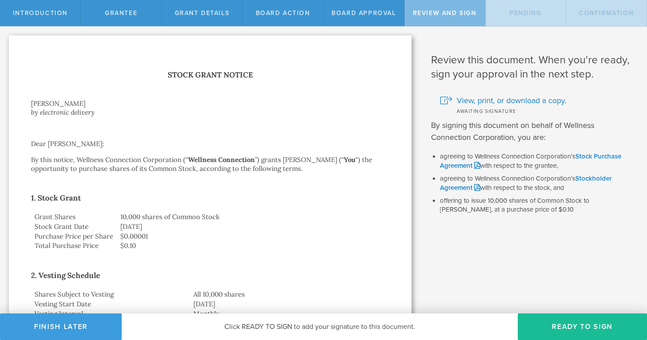
drag, startPoint x: 570, startPoint y: 322, endPoint x: 501, endPoint y: 293, distance: 75.2
click at [570, 322] on button "Ready to Sign" at bounding box center [582, 326] width 129 height 27
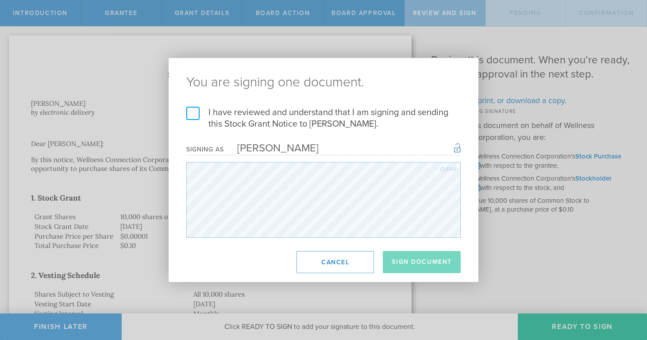
click at [195, 116] on label "I have reviewed and understand that I am signing and sending this Stock Grant N…" at bounding box center [323, 118] width 274 height 23
click at [0, 0] on input "I have reviewed and understand that I am signing and sending this Stock Grant N…" at bounding box center [0, 0] width 0 height 0
click at [408, 258] on button "Sign Document" at bounding box center [422, 262] width 78 height 22
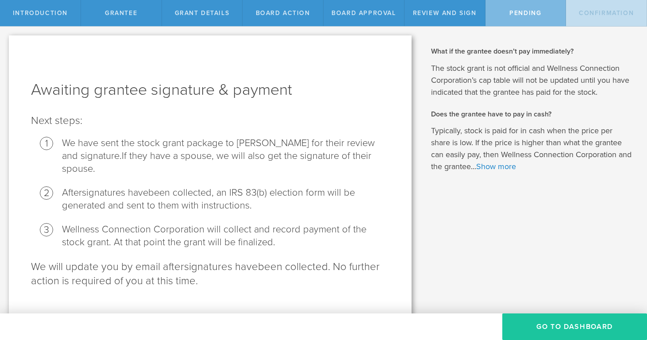
click at [555, 328] on button "Go To Dashboard" at bounding box center [574, 326] width 145 height 27
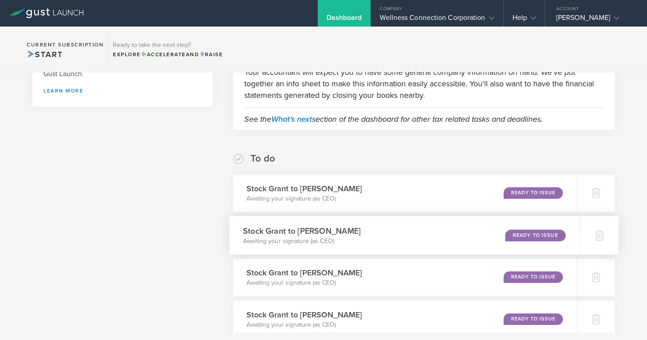
scroll to position [80, 0]
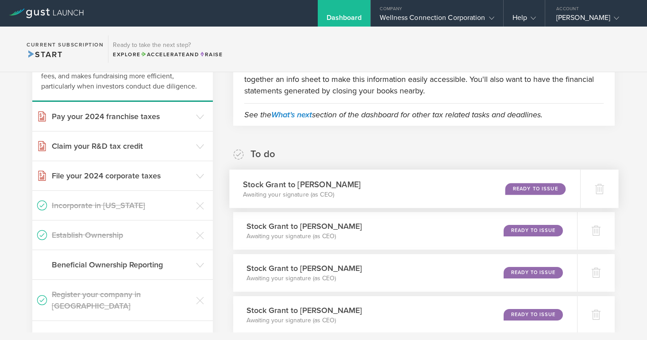
click at [532, 186] on div "Ready to Issue" at bounding box center [536, 189] width 60 height 12
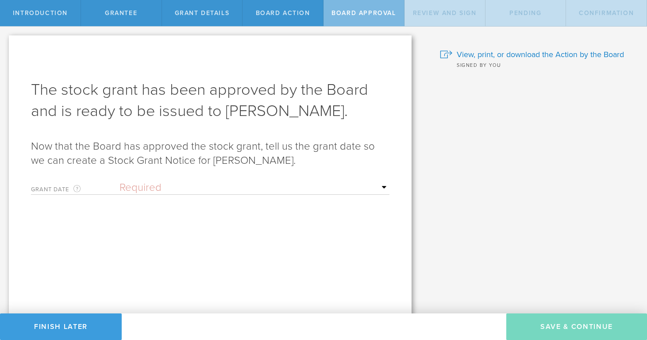
click at [212, 180] on div "Grant Date This is the date on which the recipient is granted the stock. This d…" at bounding box center [210, 186] width 359 height 18
select select "setByFounder"
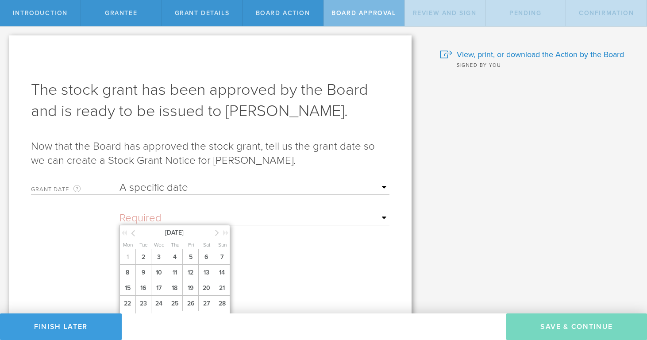
click at [199, 217] on input "text" at bounding box center [255, 218] width 270 height 13
drag, startPoint x: 143, startPoint y: 265, endPoint x: 174, endPoint y: 245, distance: 37.2
click at [144, 265] on span "2" at bounding box center [143, 256] width 16 height 15
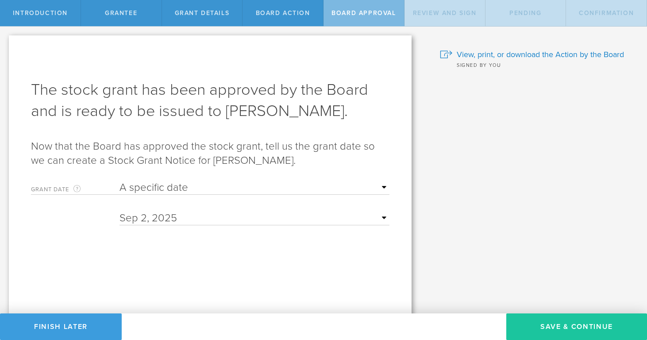
click at [543, 329] on button "Save & Continue" at bounding box center [576, 326] width 141 height 27
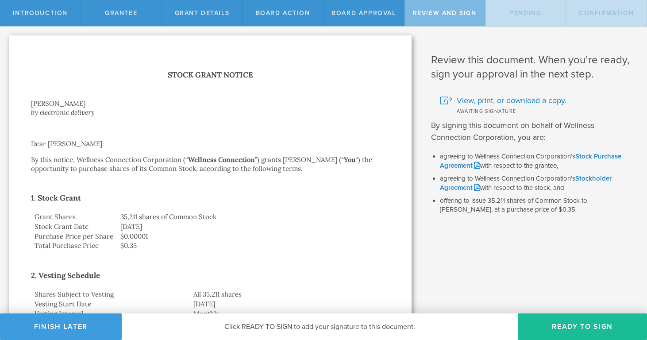
drag, startPoint x: 549, startPoint y: 326, endPoint x: 491, endPoint y: 308, distance: 60.8
click at [548, 326] on button "Ready to Sign" at bounding box center [582, 326] width 129 height 27
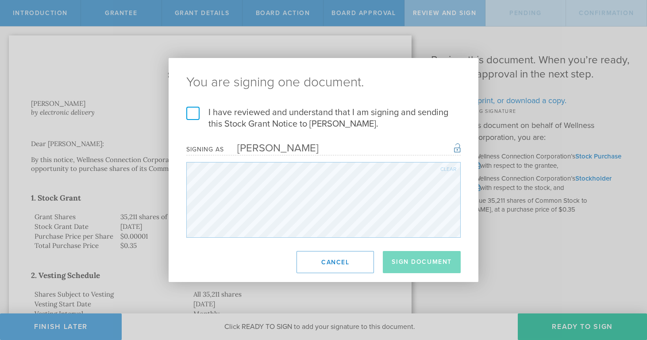
click at [188, 113] on label "I have reviewed and understand that I am signing and sending this Stock Grant N…" at bounding box center [323, 118] width 274 height 23
click at [0, 0] on input "I have reviewed and understand that I am signing and sending this Stock Grant N…" at bounding box center [0, 0] width 0 height 0
click at [410, 262] on button "Sign Document" at bounding box center [422, 262] width 78 height 22
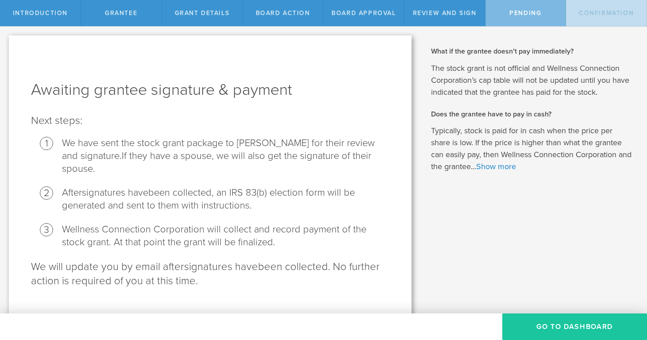
drag, startPoint x: 540, startPoint y: 327, endPoint x: 525, endPoint y: 319, distance: 16.8
click at [537, 325] on button "Go To Dashboard" at bounding box center [574, 326] width 145 height 27
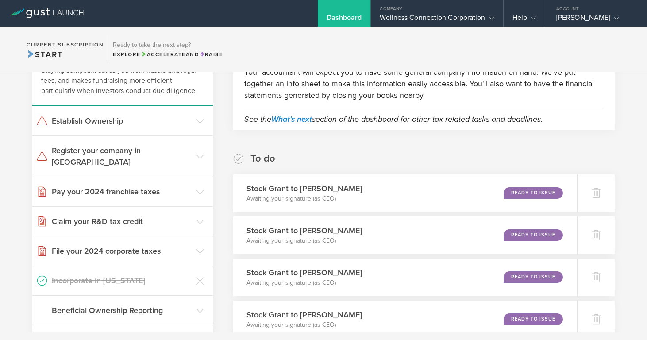
scroll to position [96, 0]
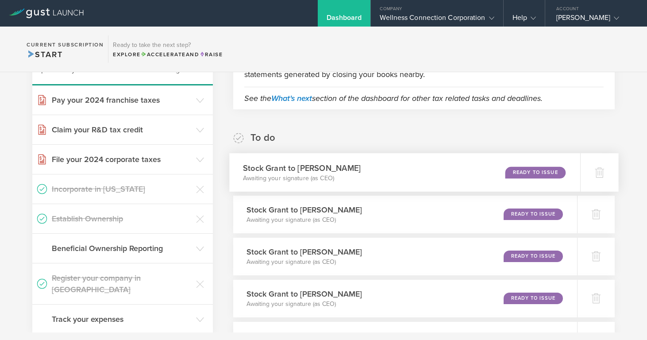
click at [528, 170] on div "Ready to Issue" at bounding box center [536, 172] width 60 height 12
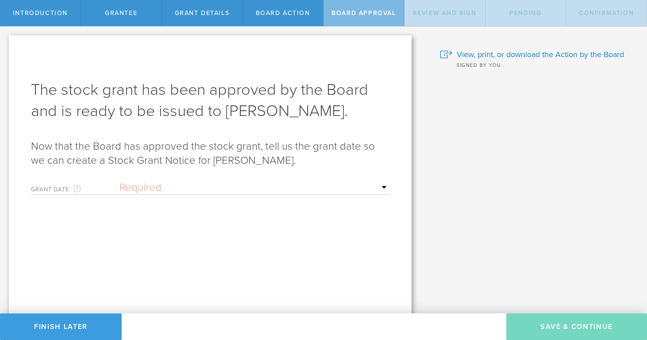
click at [251, 179] on div "Grant Date This is the date on which the recipient is granted the stock. This d…" at bounding box center [210, 186] width 359 height 18
select select "setByFounder"
click at [187, 216] on input "text" at bounding box center [255, 218] width 270 height 13
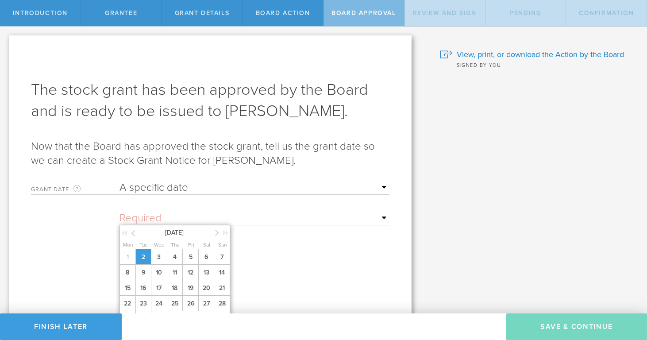
click at [145, 263] on span "2" at bounding box center [143, 256] width 16 height 15
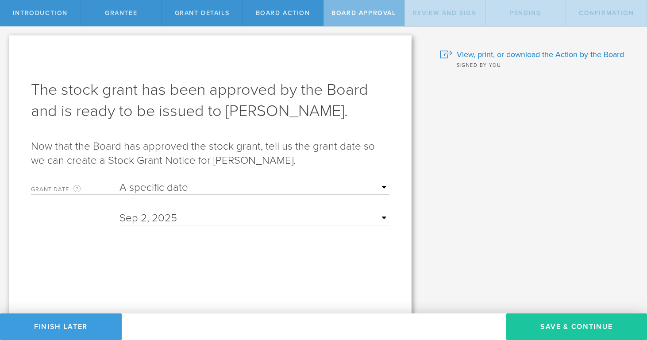
click at [574, 327] on button "Save & Continue" at bounding box center [576, 326] width 141 height 27
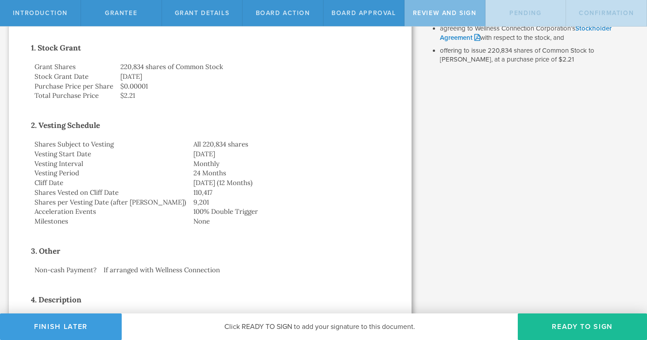
scroll to position [154, 0]
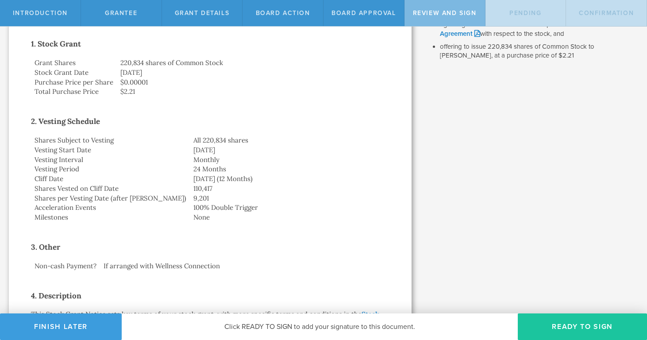
drag, startPoint x: 584, startPoint y: 325, endPoint x: 570, endPoint y: 315, distance: 17.1
click at [585, 323] on button "Ready to Sign" at bounding box center [582, 326] width 129 height 27
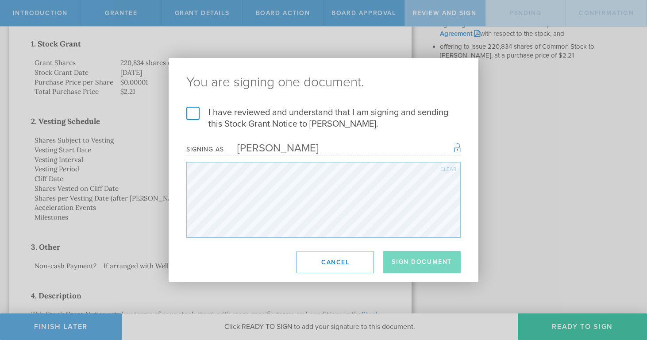
click at [197, 117] on label "I have reviewed and understand that I am signing and sending this Stock Grant N…" at bounding box center [323, 118] width 274 height 23
click at [0, 0] on input "I have reviewed and understand that I am signing and sending this Stock Grant N…" at bounding box center [0, 0] width 0 height 0
click at [415, 267] on button "Sign Document" at bounding box center [422, 262] width 78 height 22
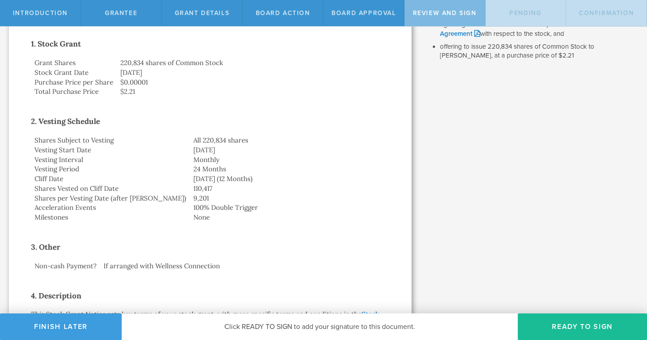
scroll to position [0, 0]
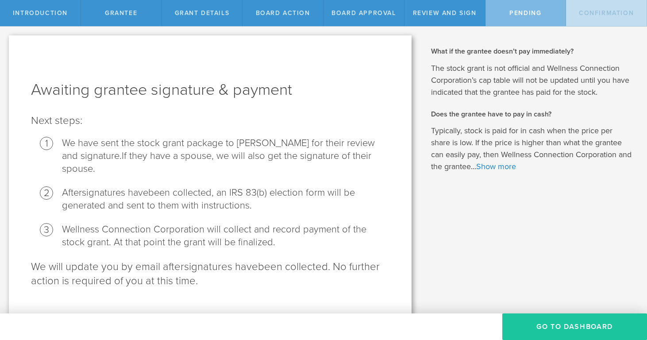
click at [579, 327] on button "Go To Dashboard" at bounding box center [574, 326] width 145 height 27
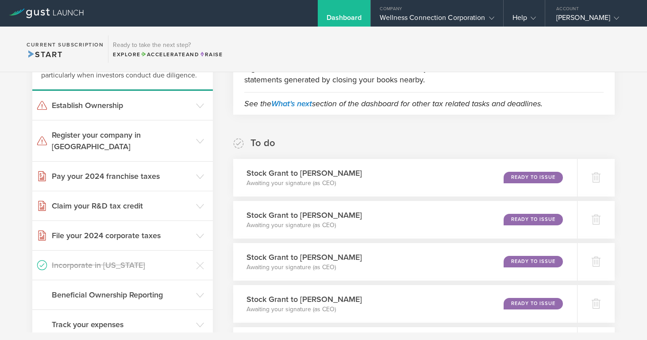
scroll to position [92, 0]
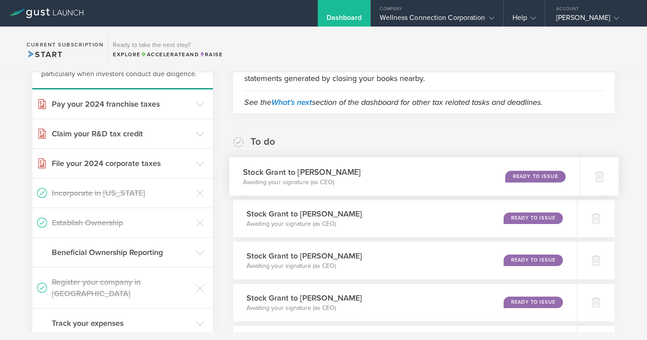
click at [526, 175] on div "Ready to Issue" at bounding box center [536, 176] width 60 height 12
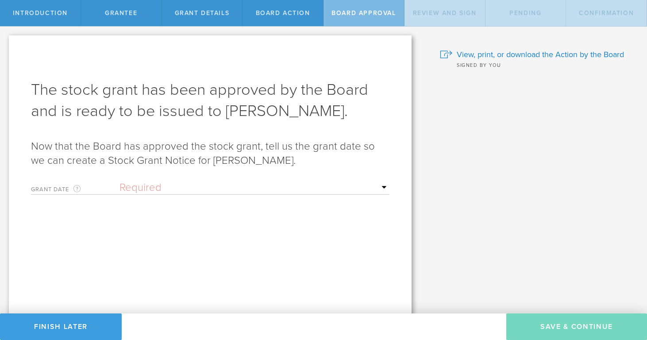
select select "setByFounder"
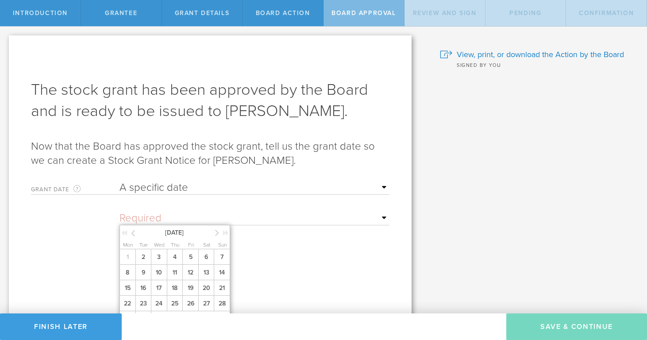
click at [218, 216] on input "text" at bounding box center [255, 218] width 270 height 13
click at [148, 263] on span "2" at bounding box center [143, 256] width 16 height 15
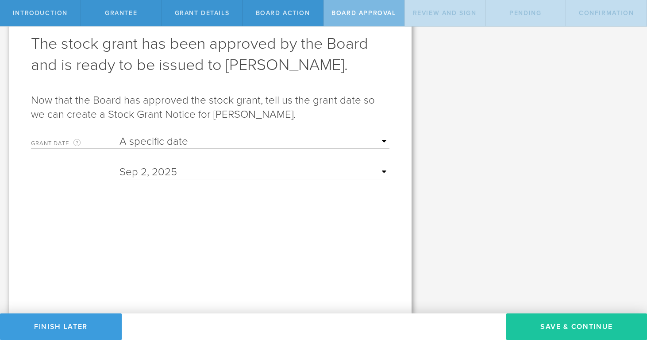
scroll to position [46, 0]
drag, startPoint x: 578, startPoint y: 326, endPoint x: 474, endPoint y: 296, distance: 107.9
click at [578, 325] on button "Save & Continue" at bounding box center [576, 326] width 141 height 27
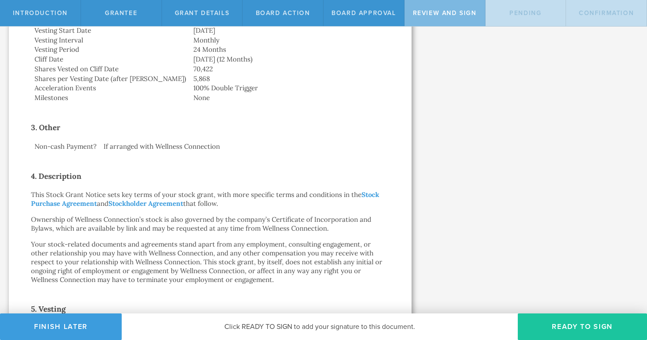
scroll to position [283, 0]
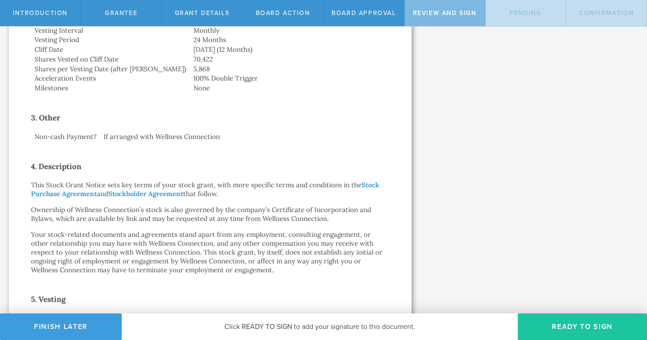
drag, startPoint x: 564, startPoint y: 324, endPoint x: 556, endPoint y: 320, distance: 9.0
click at [564, 324] on button "Ready to Sign" at bounding box center [582, 326] width 129 height 27
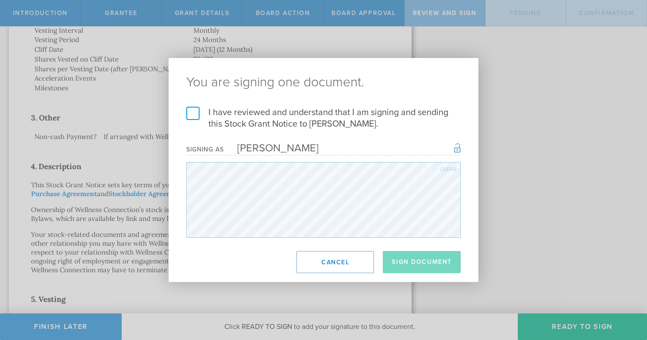
click at [190, 116] on label "I have reviewed and understand that I am signing and sending this Stock Grant N…" at bounding box center [323, 118] width 274 height 23
click at [0, 0] on input "I have reviewed and understand that I am signing and sending this Stock Grant N…" at bounding box center [0, 0] width 0 height 0
click at [407, 261] on button "Sign Document" at bounding box center [422, 262] width 78 height 22
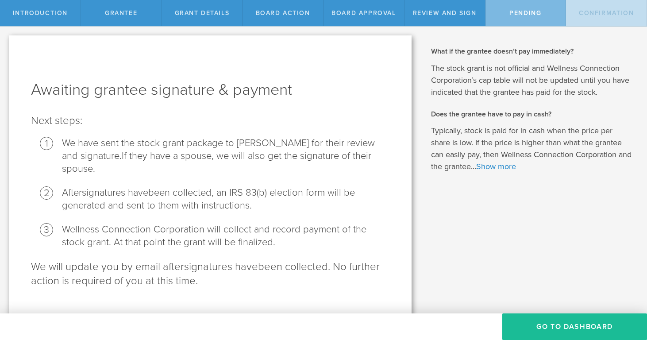
scroll to position [0, 0]
click at [543, 332] on button "Go To Dashboard" at bounding box center [574, 326] width 145 height 27
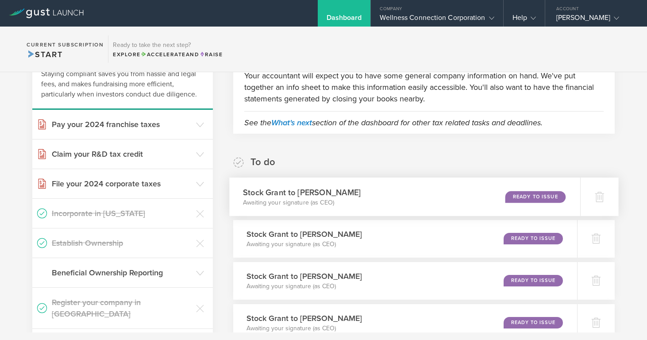
click at [531, 194] on div "Ready to Issue" at bounding box center [536, 197] width 60 height 12
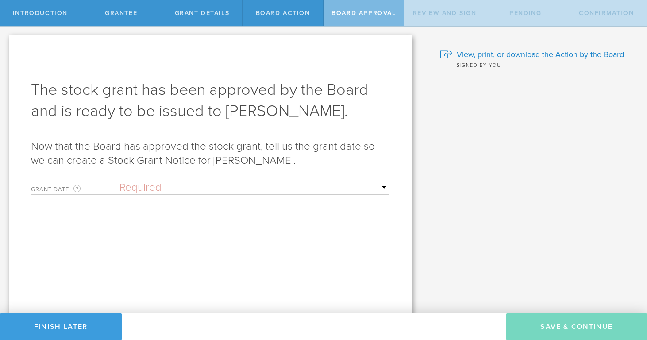
click at [192, 181] on div "Grant Date This is the date on which the recipient is granted the stock. This d…" at bounding box center [210, 186] width 359 height 18
select select "setByFounder"
click at [174, 221] on input "text" at bounding box center [255, 218] width 270 height 13
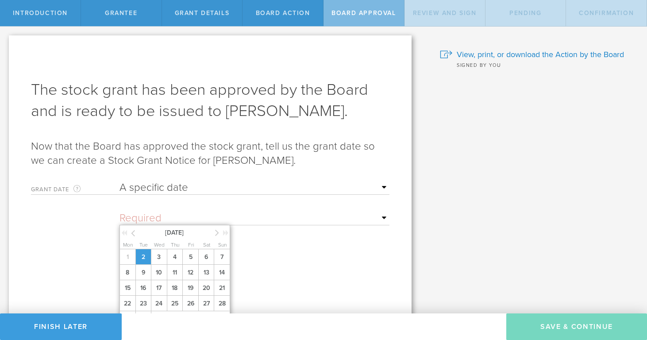
click at [147, 264] on span "2" at bounding box center [143, 256] width 16 height 15
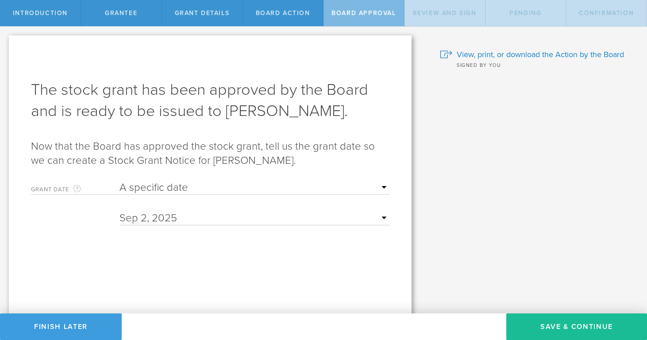
drag, startPoint x: 534, startPoint y: 326, endPoint x: 475, endPoint y: 311, distance: 60.2
click at [533, 326] on button "Save & Continue" at bounding box center [576, 326] width 141 height 27
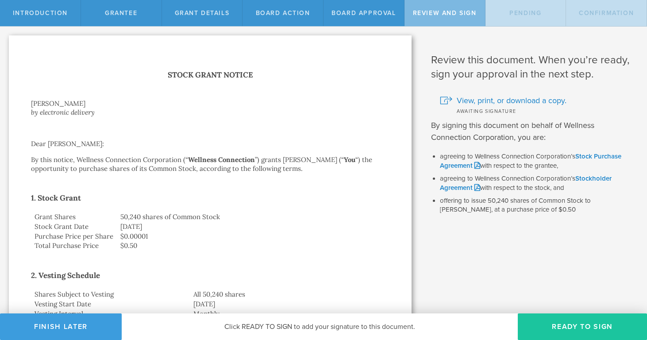
drag, startPoint x: 565, startPoint y: 324, endPoint x: 543, endPoint y: 318, distance: 23.4
click at [564, 324] on button "Ready to Sign" at bounding box center [582, 326] width 129 height 27
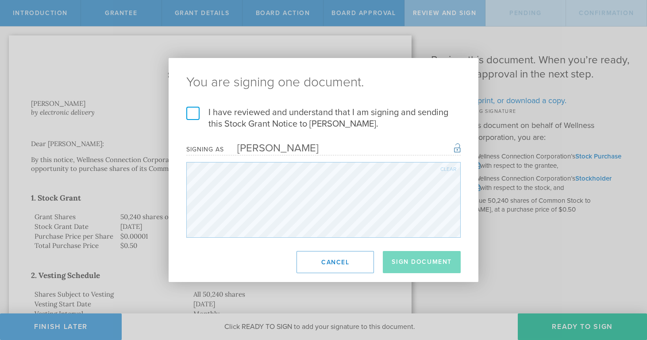
click at [198, 116] on label "I have reviewed and understand that I am signing and sending this Stock Grant N…" at bounding box center [323, 118] width 274 height 23
click at [0, 0] on input "I have reviewed and understand that I am signing and sending this Stock Grant N…" at bounding box center [0, 0] width 0 height 0
click at [417, 258] on button "Sign Document" at bounding box center [422, 262] width 78 height 22
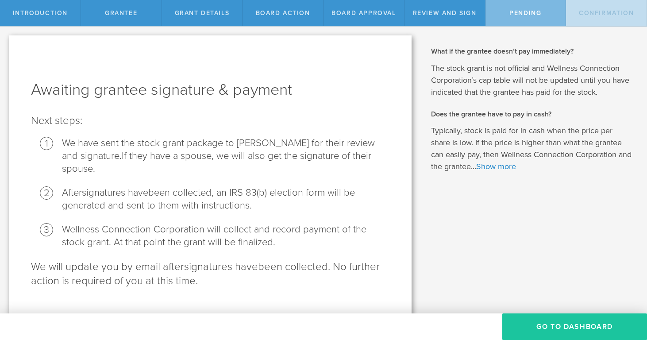
click at [549, 326] on button "Go To Dashboard" at bounding box center [574, 326] width 145 height 27
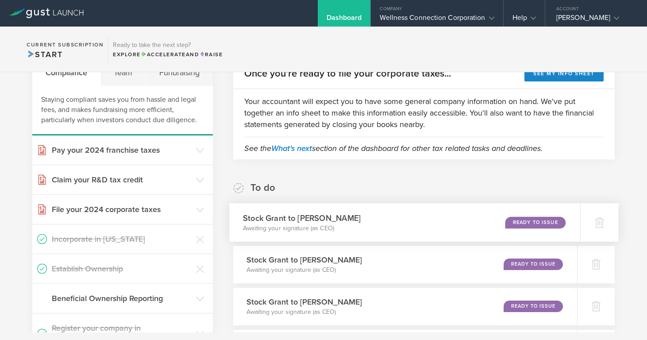
click at [525, 223] on div "Ready to Issue" at bounding box center [536, 222] width 60 height 12
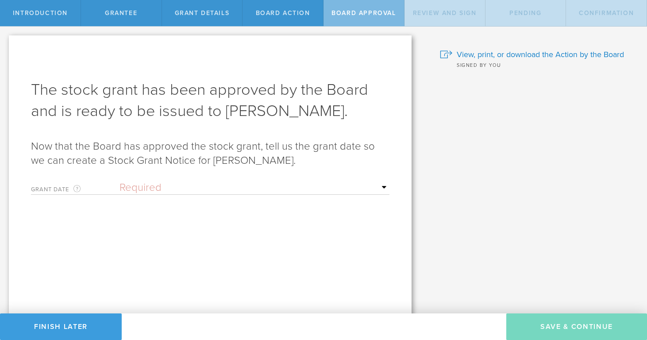
select select "setByFounder"
click at [181, 221] on input "text" at bounding box center [255, 218] width 270 height 13
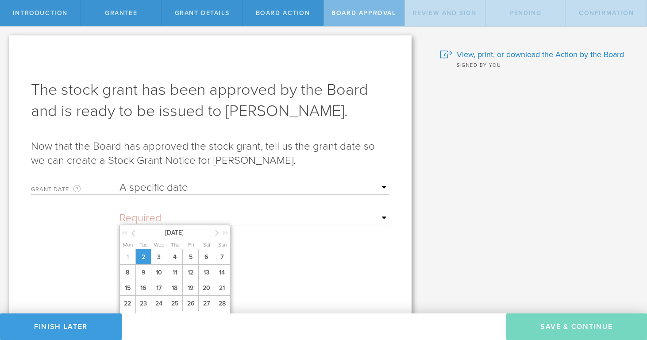
click at [143, 265] on span "2" at bounding box center [143, 256] width 16 height 15
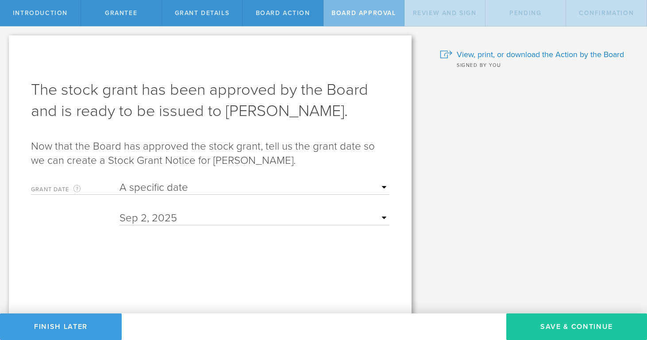
click at [609, 330] on button "Save & Continue" at bounding box center [576, 326] width 141 height 27
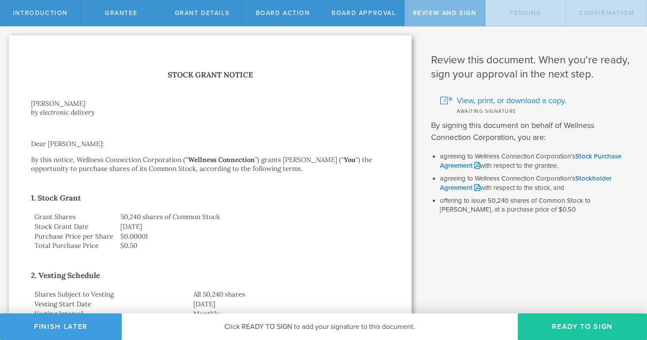
click at [570, 328] on button "Ready to Sign" at bounding box center [582, 326] width 129 height 27
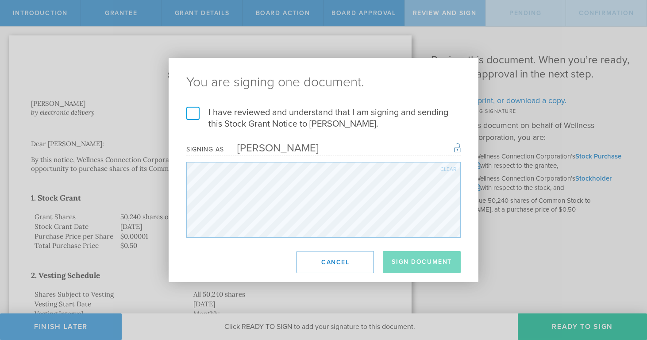
click at [194, 113] on label "I have reviewed and understand that I am signing and sending this Stock Grant N…" at bounding box center [323, 118] width 274 height 23
click at [0, 0] on input "I have reviewed and understand that I am signing and sending this Stock Grant N…" at bounding box center [0, 0] width 0 height 0
drag, startPoint x: 418, startPoint y: 264, endPoint x: 412, endPoint y: 249, distance: 16.1
click at [418, 263] on button "Sign Document" at bounding box center [422, 262] width 78 height 22
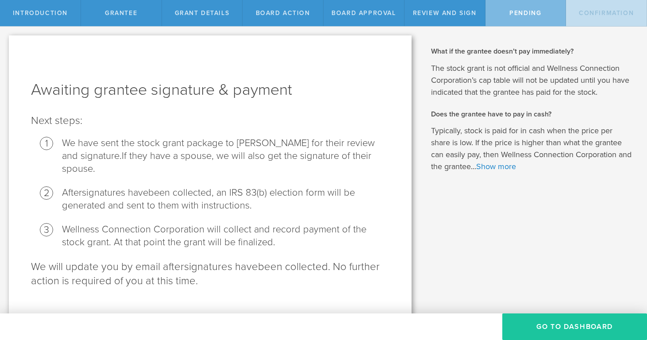
click at [556, 327] on button "Go To Dashboard" at bounding box center [574, 326] width 145 height 27
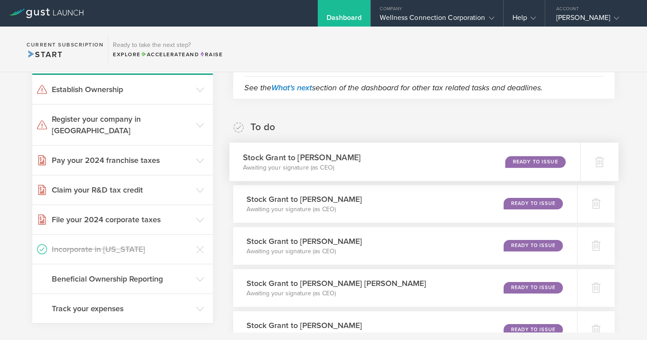
scroll to position [114, 0]
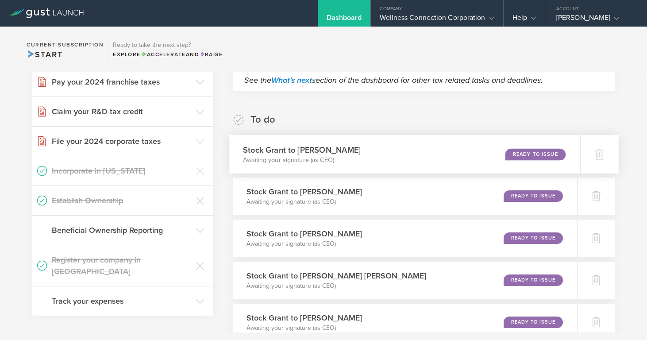
click at [531, 151] on div "Ready to Issue" at bounding box center [536, 154] width 60 height 12
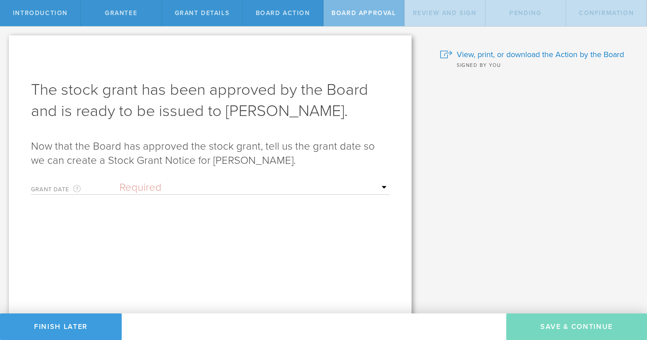
select select "setByFounder"
click at [221, 214] on input "text" at bounding box center [255, 218] width 270 height 13
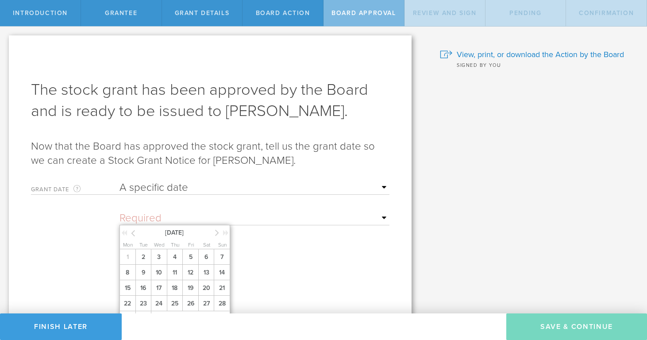
click at [147, 262] on span "2" at bounding box center [143, 256] width 16 height 15
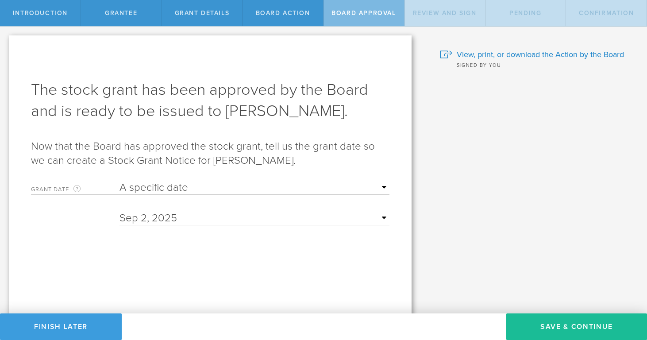
drag, startPoint x: 558, startPoint y: 321, endPoint x: 523, endPoint y: 303, distance: 39.4
click at [558, 321] on button "Save & Continue" at bounding box center [576, 326] width 141 height 27
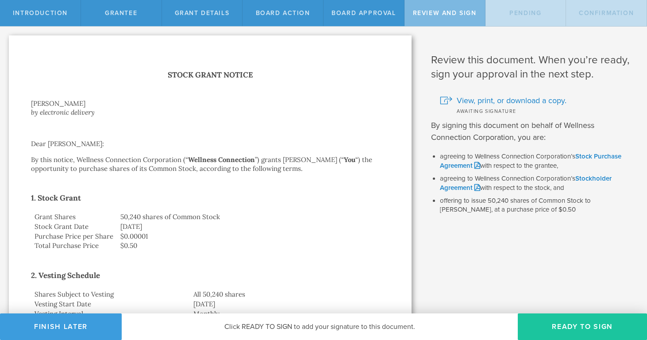
click at [575, 331] on button "Ready to Sign" at bounding box center [582, 326] width 129 height 27
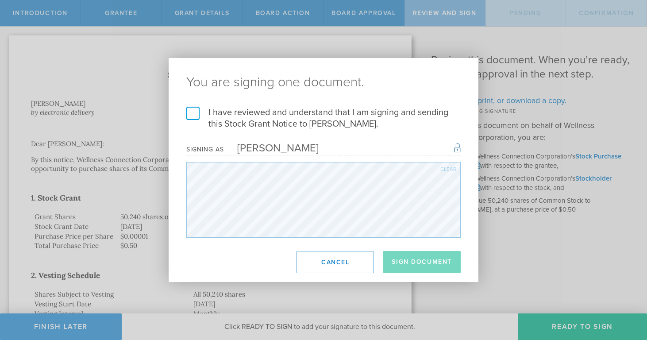
click at [201, 113] on label "I have reviewed and understand that I am signing and sending this Stock Grant N…" at bounding box center [323, 118] width 274 height 23
click at [0, 0] on input "I have reviewed and understand that I am signing and sending this Stock Grant N…" at bounding box center [0, 0] width 0 height 0
click at [402, 265] on button "Sign Document" at bounding box center [422, 262] width 78 height 22
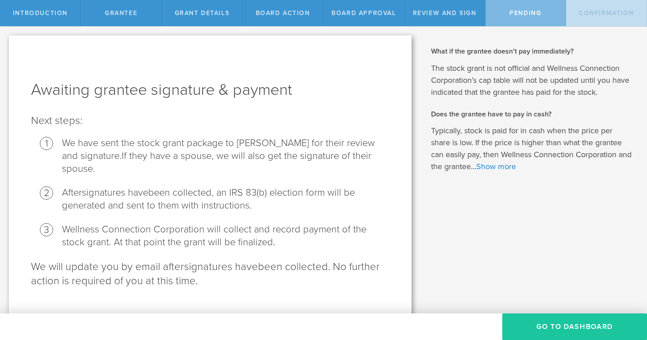
click at [553, 325] on button "Go To Dashboard" at bounding box center [574, 326] width 145 height 27
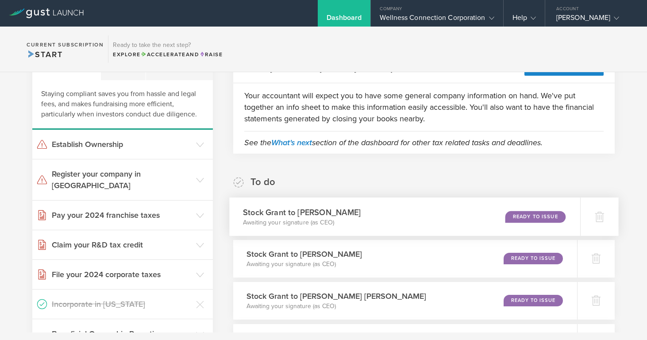
scroll to position [58, 0]
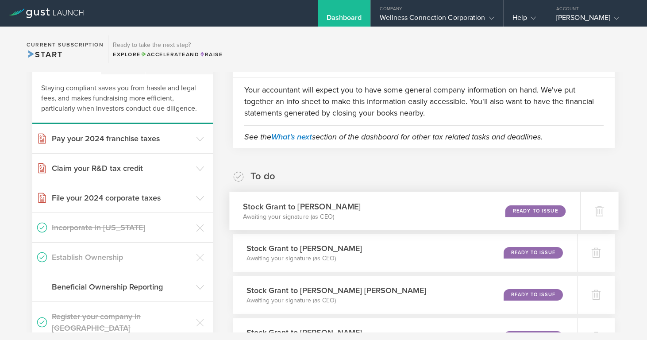
click at [523, 211] on div "Ready to Issue" at bounding box center [536, 211] width 60 height 12
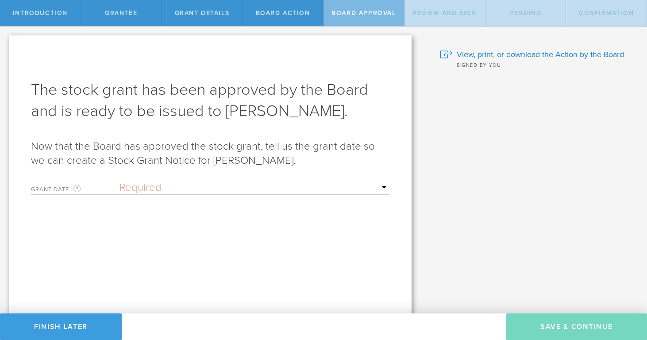
select select "setByFounder"
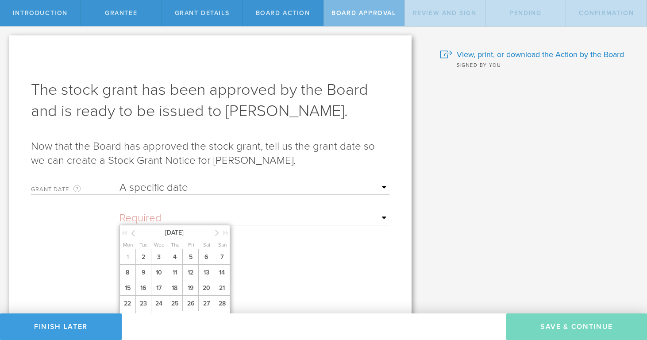
click at [178, 223] on input "text" at bounding box center [255, 218] width 270 height 13
drag, startPoint x: 142, startPoint y: 264, endPoint x: 154, endPoint y: 259, distance: 13.5
click at [143, 264] on span "2" at bounding box center [143, 256] width 16 height 15
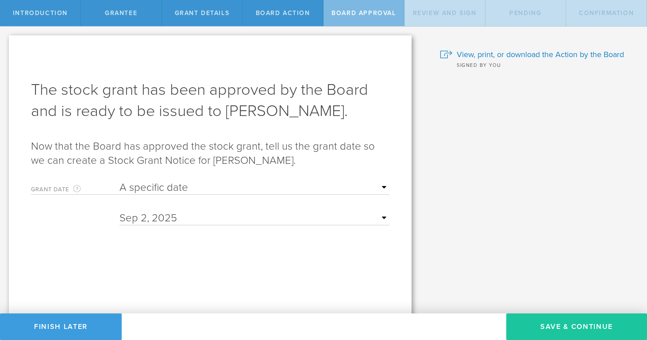
click at [556, 328] on button "Save & Continue" at bounding box center [576, 326] width 141 height 27
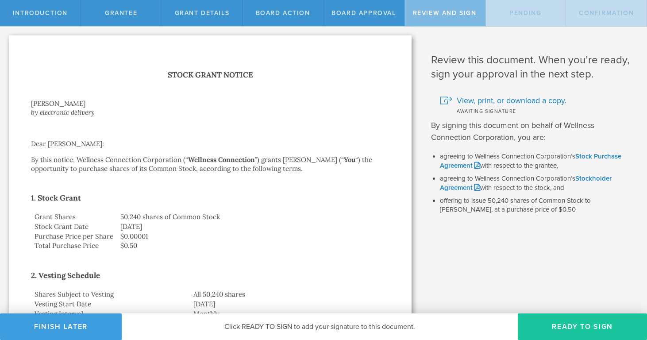
drag, startPoint x: 547, startPoint y: 324, endPoint x: 535, endPoint y: 319, distance: 13.3
click at [546, 324] on button "Ready to Sign" at bounding box center [582, 326] width 129 height 27
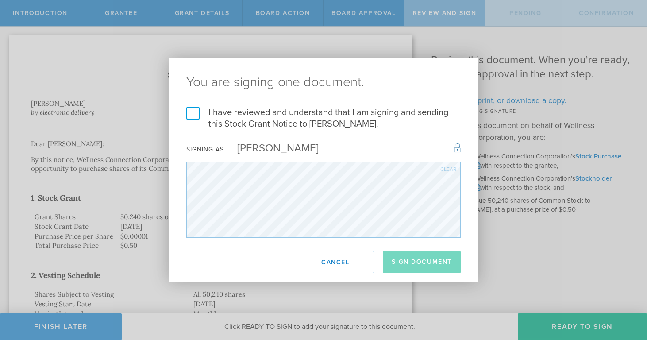
click at [193, 116] on label "I have reviewed and understand that I am signing and sending this Stock Grant N…" at bounding box center [323, 118] width 274 height 23
click at [0, 0] on input "I have reviewed and understand that I am signing and sending this Stock Grant N…" at bounding box center [0, 0] width 0 height 0
click at [417, 262] on button "Sign Document" at bounding box center [422, 262] width 78 height 22
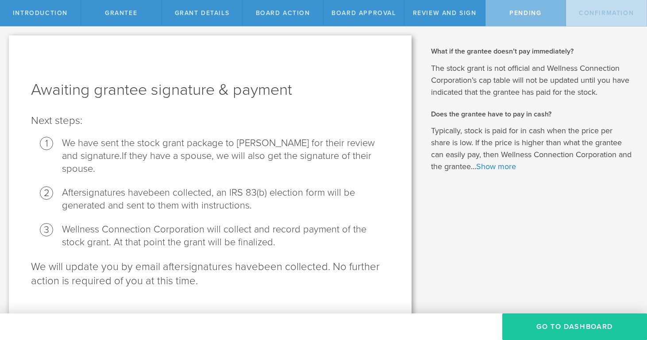
click at [582, 320] on button "Go To Dashboard" at bounding box center [574, 326] width 145 height 27
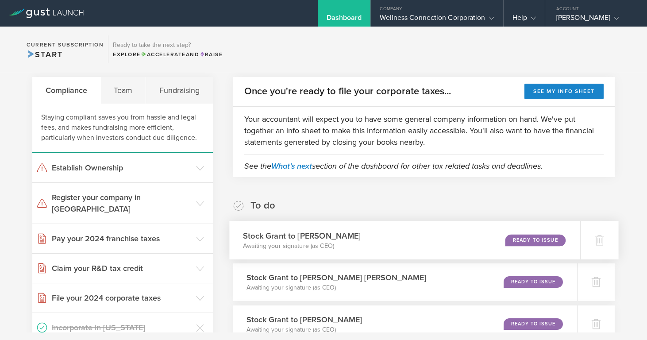
click at [530, 237] on div "Ready to Issue" at bounding box center [536, 240] width 60 height 12
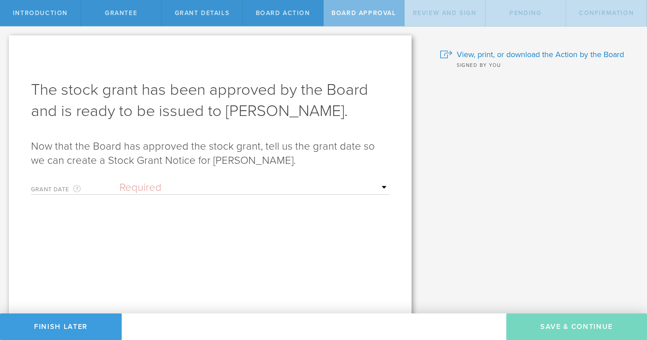
select select "setByFounder"
click at [196, 217] on input "text" at bounding box center [255, 218] width 270 height 13
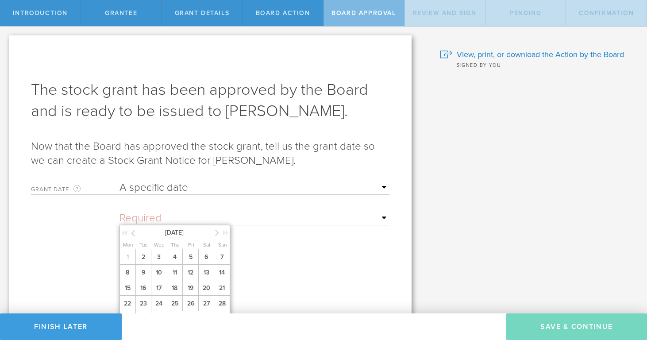
drag, startPoint x: 143, startPoint y: 264, endPoint x: 151, endPoint y: 259, distance: 9.6
click at [144, 264] on span "2" at bounding box center [143, 256] width 16 height 15
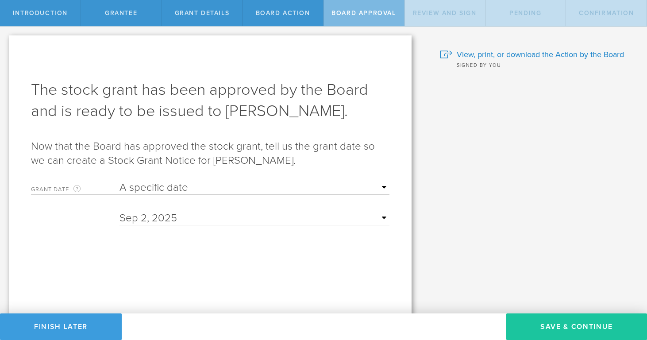
click at [538, 329] on button "Save & Continue" at bounding box center [576, 326] width 141 height 27
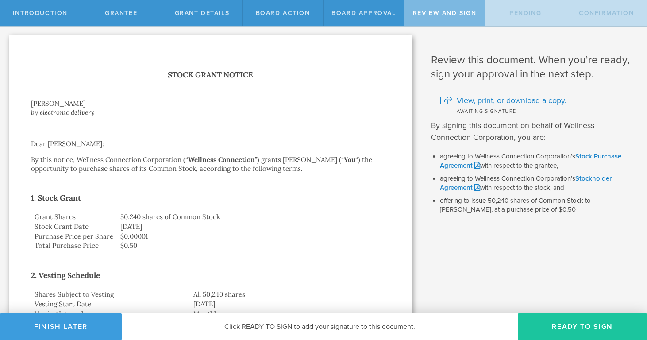
click at [572, 329] on button "Ready to Sign" at bounding box center [582, 326] width 129 height 27
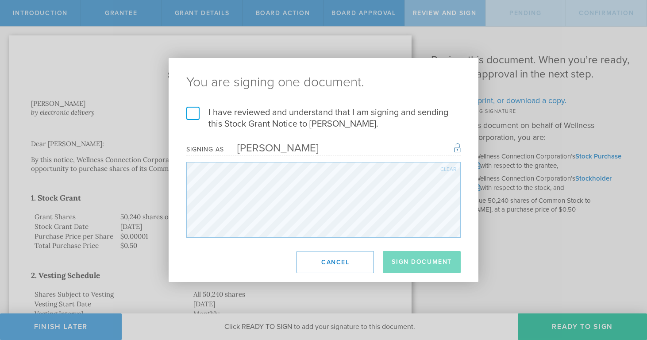
click at [195, 114] on label "I have reviewed and understand that I am signing and sending this Stock Grant N…" at bounding box center [323, 118] width 274 height 23
click at [0, 0] on input "I have reviewed and understand that I am signing and sending this Stock Grant N…" at bounding box center [0, 0] width 0 height 0
drag, startPoint x: 440, startPoint y: 260, endPoint x: 374, endPoint y: 237, distance: 69.7
click at [440, 260] on button "Sign Document" at bounding box center [422, 262] width 78 height 22
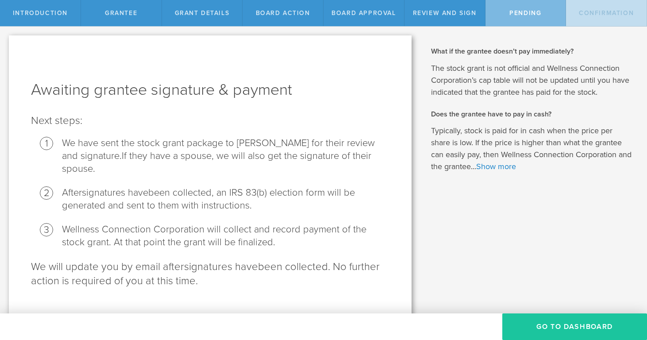
drag, startPoint x: 586, startPoint y: 328, endPoint x: 581, endPoint y: 326, distance: 4.9
click at [584, 327] on button "Go To Dashboard" at bounding box center [574, 326] width 145 height 27
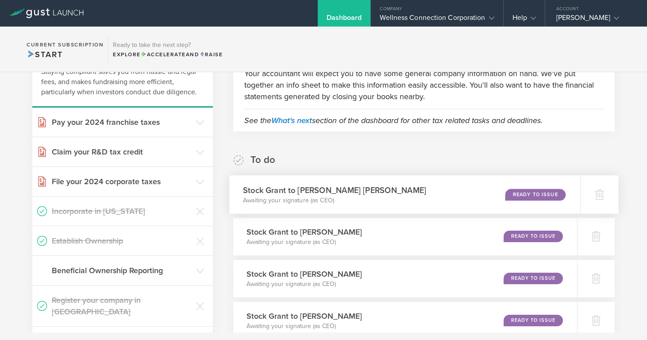
scroll to position [79, 0]
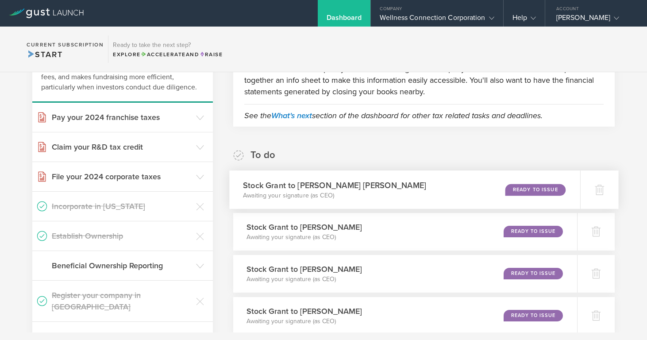
click at [540, 193] on div "Ready to Issue" at bounding box center [536, 190] width 60 height 12
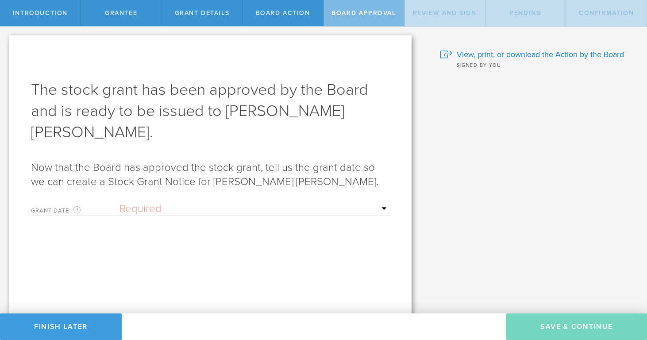
select select "setByFounder"
click at [171, 233] on input "text" at bounding box center [255, 239] width 270 height 13
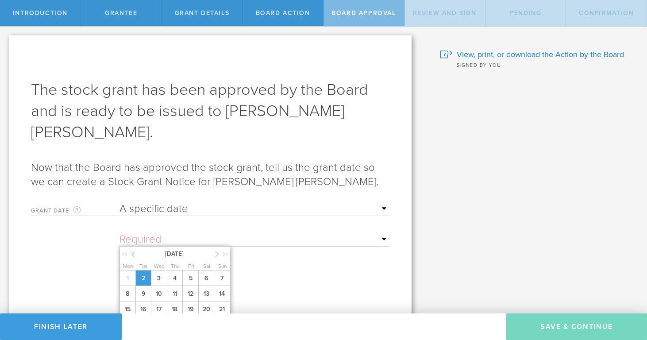
click at [147, 270] on span "2" at bounding box center [143, 277] width 16 height 15
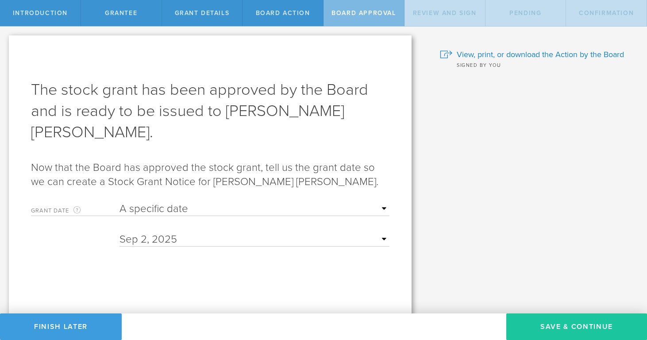
click at [557, 324] on button "Save & Continue" at bounding box center [576, 326] width 141 height 27
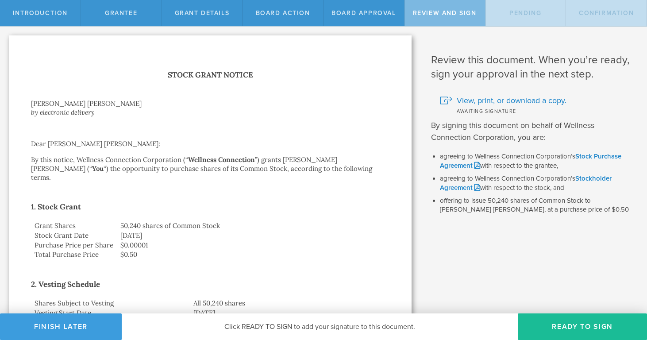
drag, startPoint x: 566, startPoint y: 326, endPoint x: 519, endPoint y: 299, distance: 53.9
click at [566, 324] on button "Ready to Sign" at bounding box center [582, 326] width 129 height 27
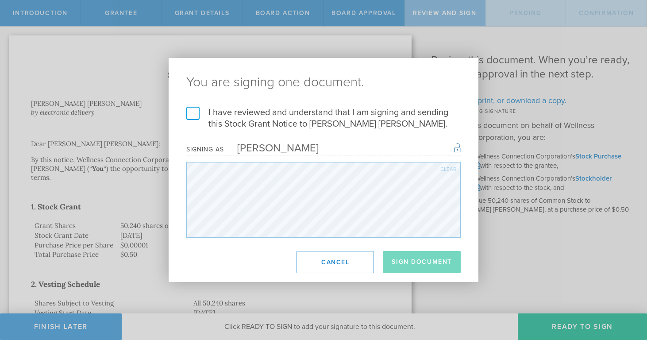
click at [192, 116] on label "I have reviewed and understand that I am signing and sending this Stock Grant N…" at bounding box center [323, 118] width 274 height 23
click at [0, 0] on input "I have reviewed and understand that I am signing and sending this Stock Grant N…" at bounding box center [0, 0] width 0 height 0
drag, startPoint x: 431, startPoint y: 269, endPoint x: 426, endPoint y: 265, distance: 5.7
click at [431, 269] on button "Sign Document" at bounding box center [422, 262] width 78 height 22
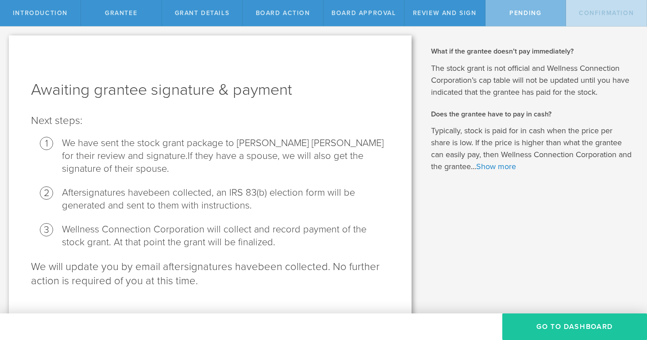
click at [555, 325] on button "Go To Dashboard" at bounding box center [574, 326] width 145 height 27
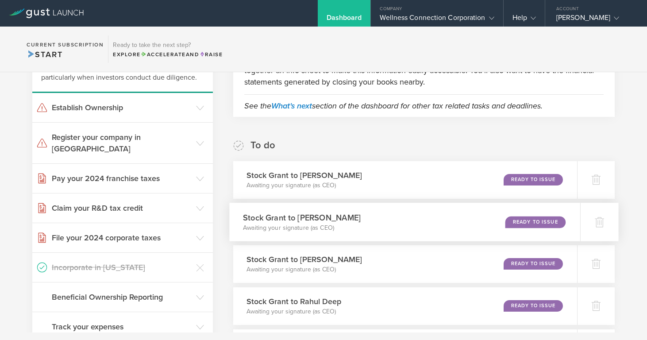
scroll to position [94, 0]
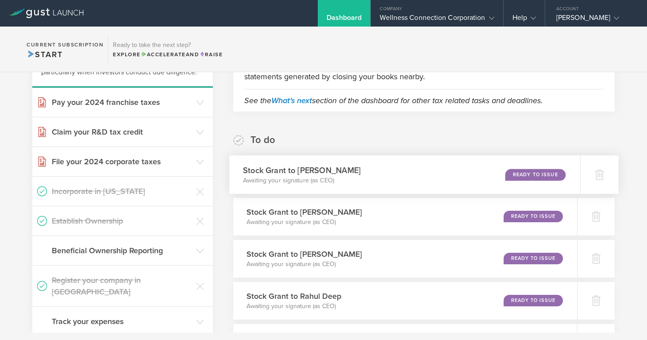
click at [521, 171] on div "Ready to Issue" at bounding box center [536, 175] width 60 height 12
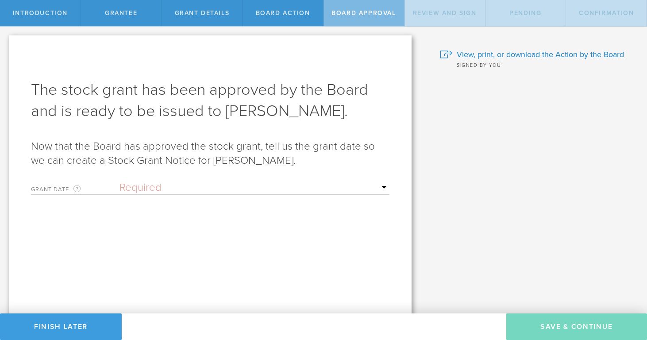
select select "setByFounder"
click at [274, 217] on input "text" at bounding box center [255, 218] width 270 height 13
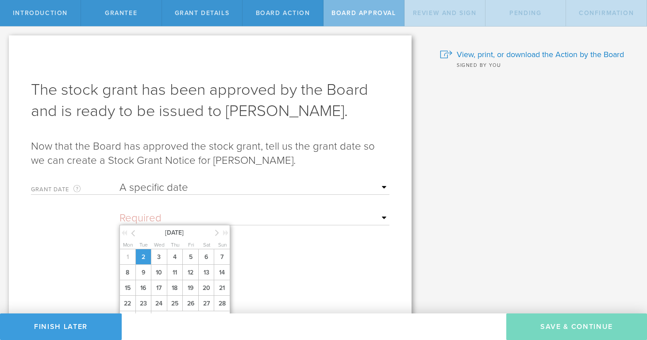
click at [138, 265] on span "2" at bounding box center [143, 256] width 16 height 15
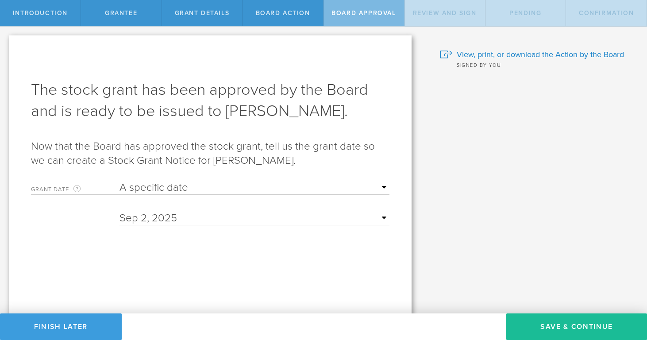
drag, startPoint x: 552, startPoint y: 324, endPoint x: 426, endPoint y: 295, distance: 129.4
click at [552, 324] on button "Save & Continue" at bounding box center [576, 326] width 141 height 27
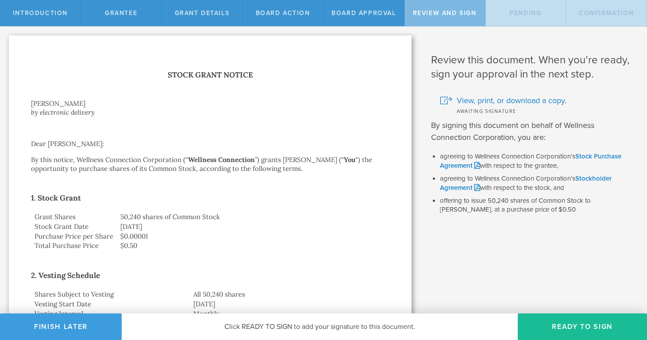
drag, startPoint x: 546, startPoint y: 327, endPoint x: 500, endPoint y: 315, distance: 47.6
click at [545, 327] on button "Ready to Sign" at bounding box center [582, 326] width 129 height 27
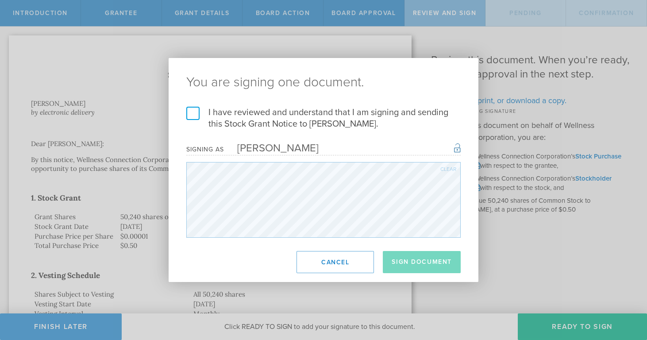
click at [194, 115] on label "I have reviewed and understand that I am signing and sending this Stock Grant N…" at bounding box center [323, 118] width 274 height 23
click at [0, 0] on input "I have reviewed and understand that I am signing and sending this Stock Grant N…" at bounding box center [0, 0] width 0 height 0
click at [408, 264] on button "Sign Document" at bounding box center [422, 262] width 78 height 22
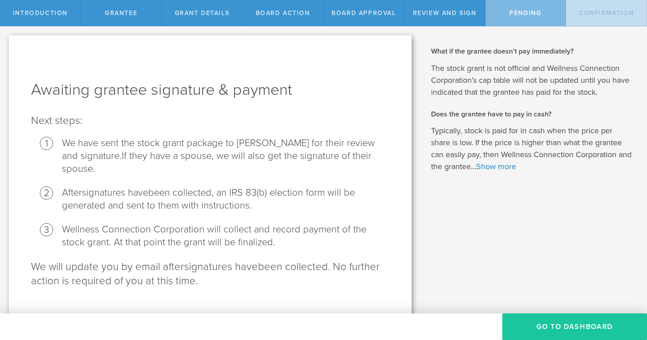
click at [542, 325] on button "Go To Dashboard" at bounding box center [574, 326] width 145 height 27
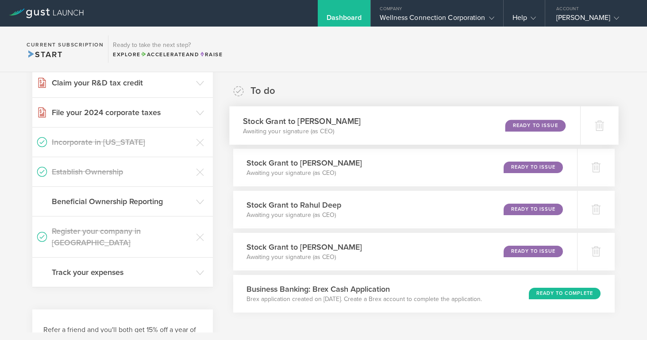
scroll to position [147, 0]
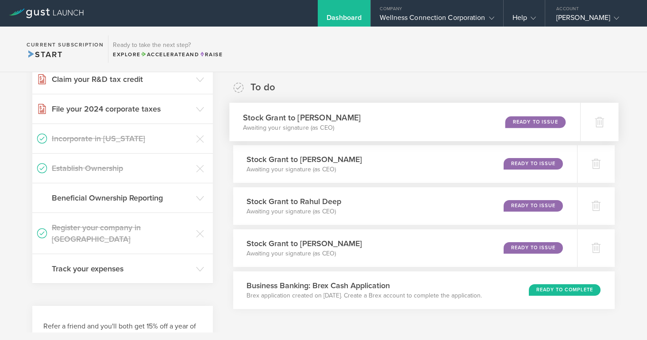
click at [531, 124] on div "Ready to Issue" at bounding box center [536, 122] width 60 height 12
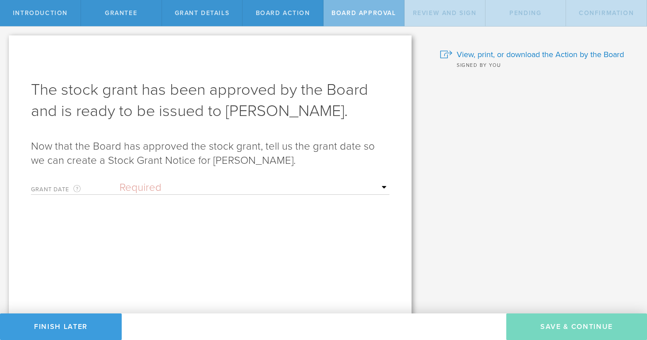
select select "setByFounder"
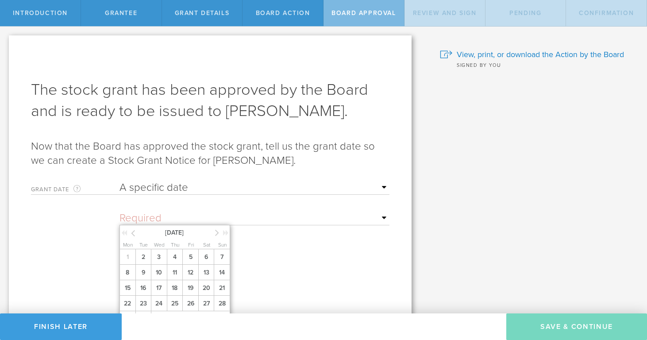
click at [153, 217] on input "text" at bounding box center [255, 218] width 270 height 13
click at [144, 264] on span "2" at bounding box center [143, 256] width 16 height 15
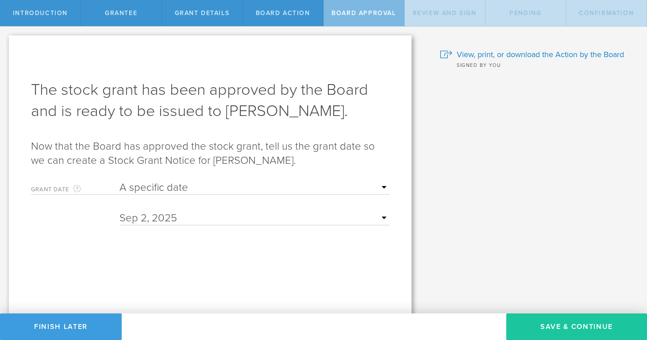
click at [530, 316] on button "Save & Continue" at bounding box center [576, 326] width 141 height 27
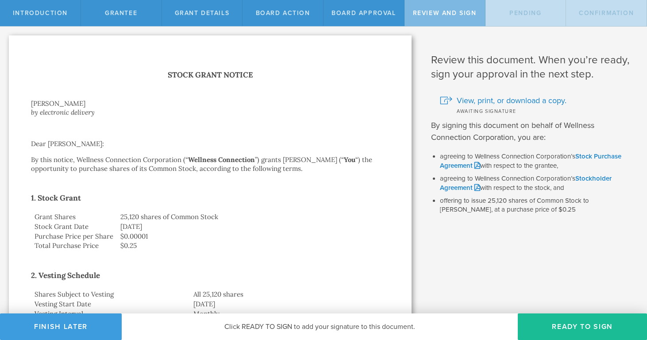
drag, startPoint x: 561, startPoint y: 326, endPoint x: 534, endPoint y: 311, distance: 30.9
click at [560, 324] on button "Ready to Sign" at bounding box center [582, 326] width 129 height 27
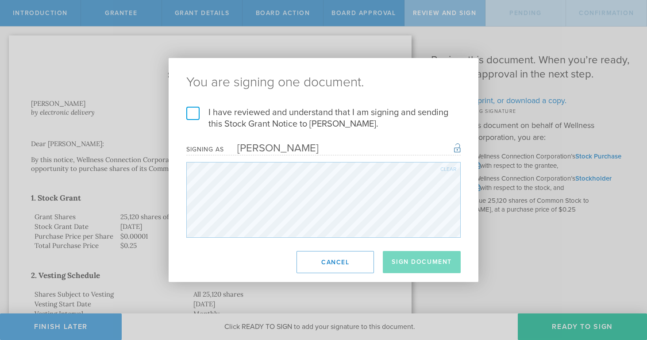
click at [198, 114] on label "I have reviewed and understand that I am signing and sending this Stock Grant N…" at bounding box center [323, 118] width 274 height 23
click at [0, 0] on input "I have reviewed and understand that I am signing and sending this Stock Grant N…" at bounding box center [0, 0] width 0 height 0
click at [439, 259] on button "Sign Document" at bounding box center [422, 262] width 78 height 22
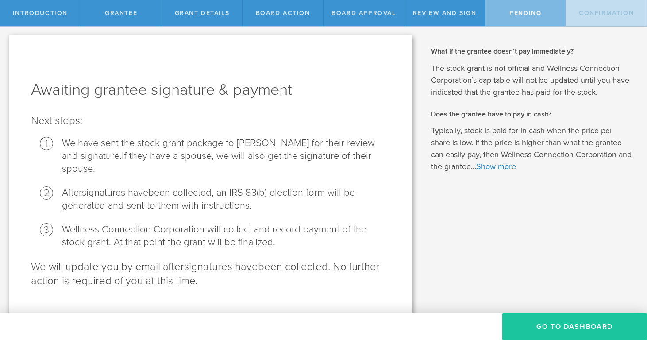
click at [542, 327] on button "Go To Dashboard" at bounding box center [574, 326] width 145 height 27
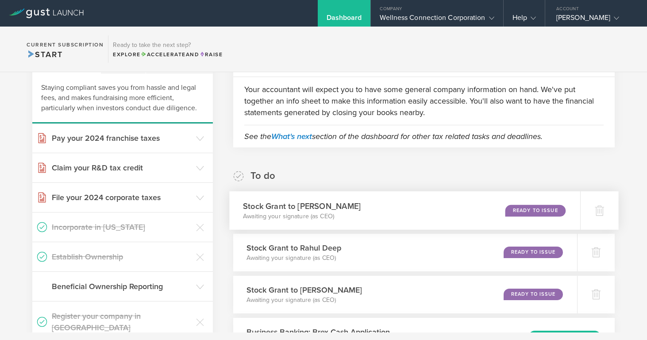
drag, startPoint x: 525, startPoint y: 210, endPoint x: 509, endPoint y: 207, distance: 15.3
click at [524, 210] on div "Ready to Issue" at bounding box center [536, 211] width 60 height 12
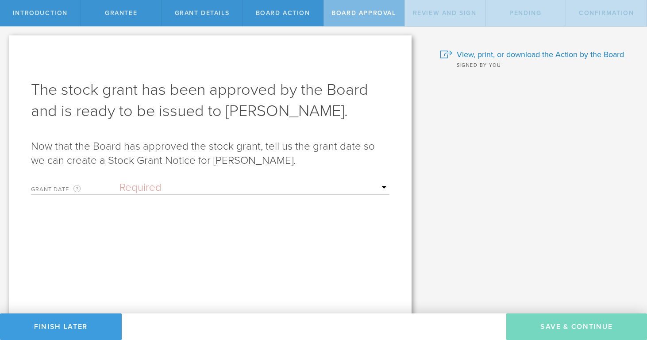
select select "setByFounder"
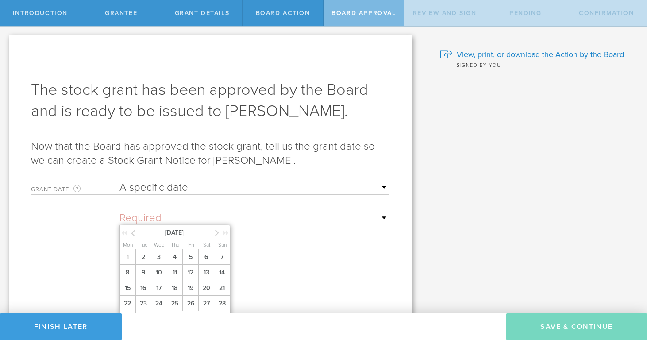
click at [198, 216] on input "text" at bounding box center [255, 218] width 270 height 13
drag, startPoint x: 144, startPoint y: 265, endPoint x: 188, endPoint y: 247, distance: 48.0
click at [144, 265] on span "2" at bounding box center [143, 256] width 16 height 15
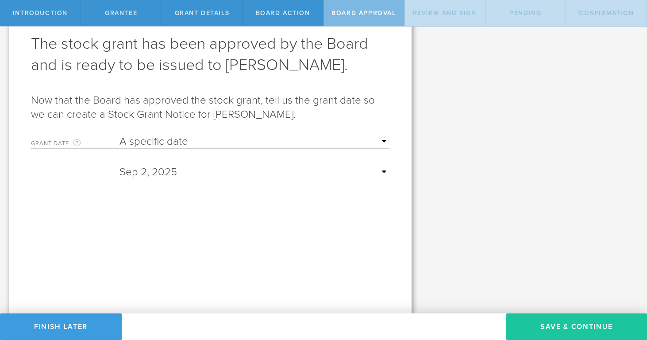
scroll to position [46, 0]
click at [576, 334] on button "Save & Continue" at bounding box center [576, 326] width 141 height 27
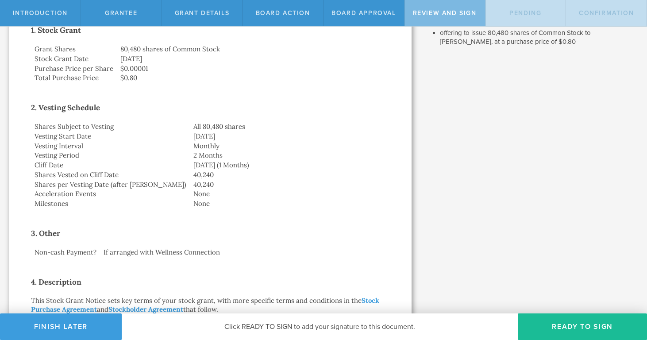
scroll to position [168, 0]
drag, startPoint x: 581, startPoint y: 325, endPoint x: 540, endPoint y: 313, distance: 43.0
click at [581, 325] on button "Ready to Sign" at bounding box center [582, 326] width 129 height 27
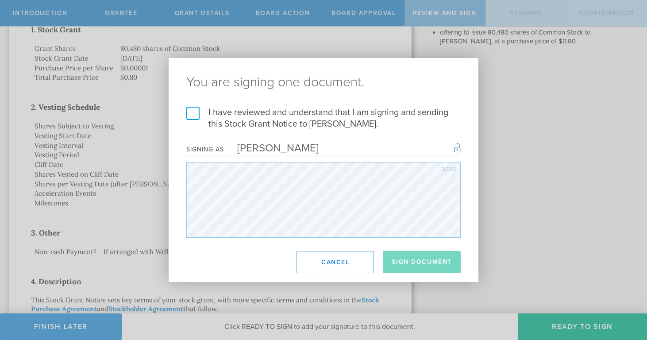
click at [194, 114] on label "I have reviewed and understand that I am signing and sending this Stock Grant N…" at bounding box center [323, 118] width 274 height 23
click at [0, 0] on input "I have reviewed and understand that I am signing and sending this Stock Grant N…" at bounding box center [0, 0] width 0 height 0
click at [414, 259] on button "Sign Document" at bounding box center [422, 262] width 78 height 22
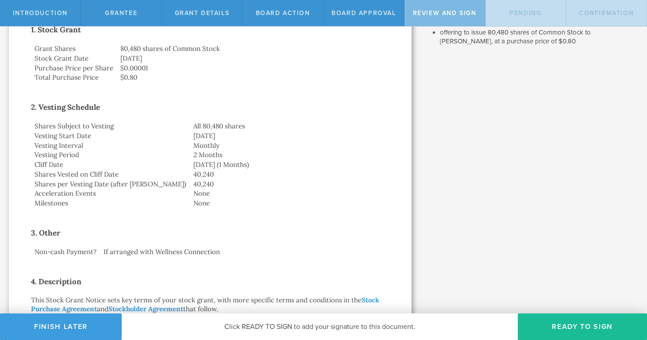
scroll to position [0, 0]
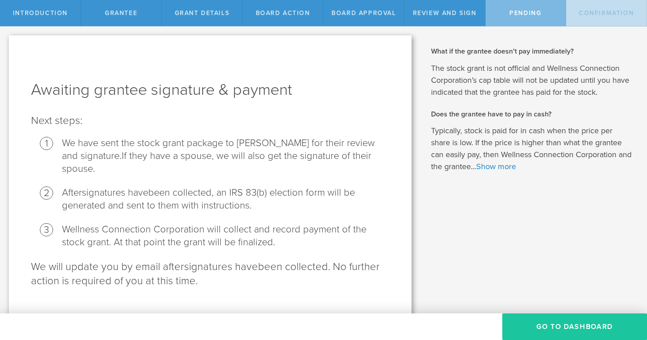
click at [567, 322] on button "Go To Dashboard" at bounding box center [574, 326] width 145 height 27
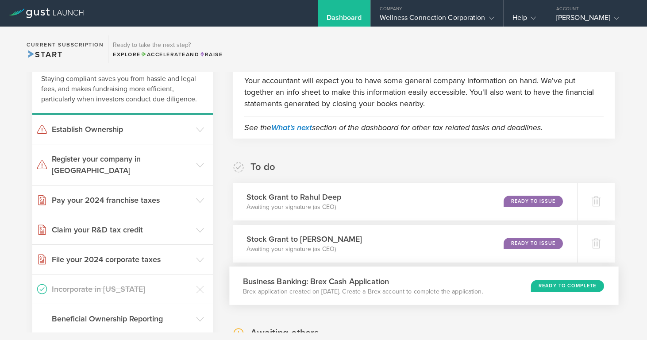
scroll to position [72, 0]
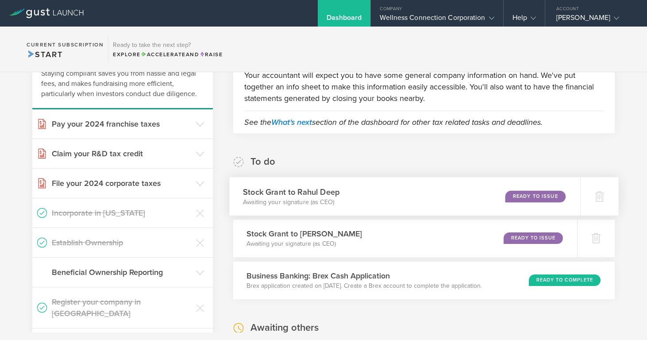
click at [526, 196] on div "Ready to Issue" at bounding box center [536, 196] width 60 height 12
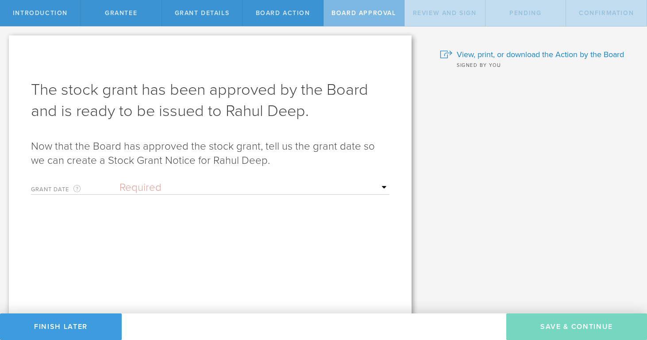
select select "setByFounder"
click at [209, 214] on input "text" at bounding box center [255, 218] width 270 height 13
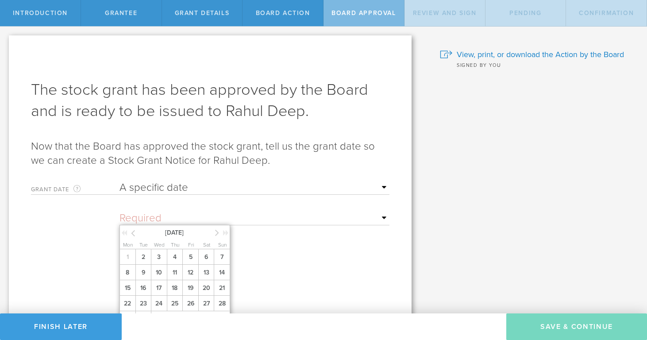
drag, startPoint x: 145, startPoint y: 264, endPoint x: 190, endPoint y: 247, distance: 48.2
click at [147, 263] on span "2" at bounding box center [143, 256] width 16 height 15
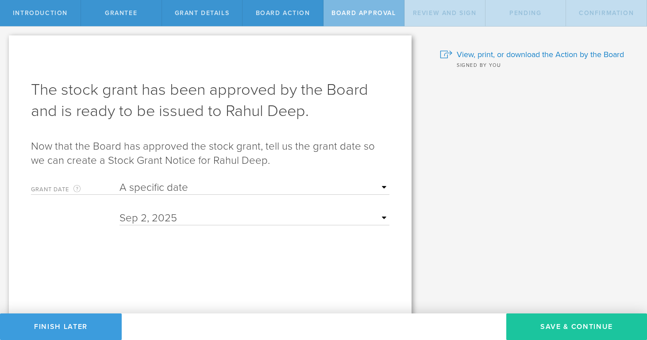
click at [563, 320] on button "Save & Continue" at bounding box center [576, 326] width 141 height 27
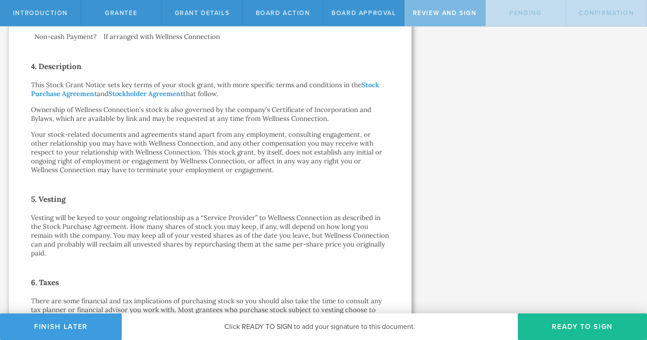
scroll to position [424, 0]
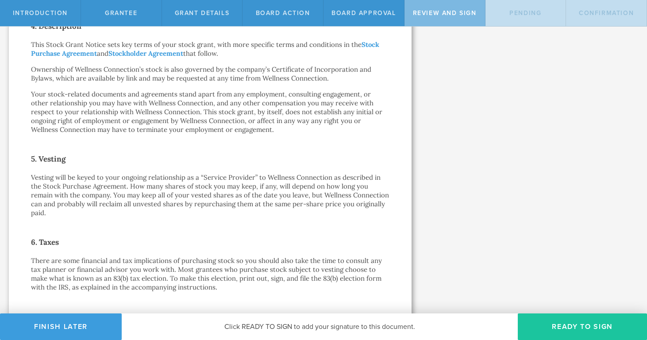
click at [588, 328] on button "Ready to Sign" at bounding box center [582, 326] width 129 height 27
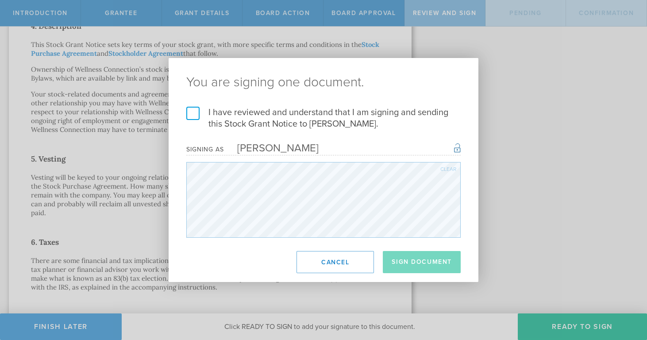
click at [194, 115] on label "I have reviewed and understand that I am signing and sending this Stock Grant N…" at bounding box center [323, 118] width 274 height 23
click at [0, 0] on input "I have reviewed and understand that I am signing and sending this Stock Grant N…" at bounding box center [0, 0] width 0 height 0
click at [411, 260] on button "Sign Document" at bounding box center [422, 262] width 78 height 22
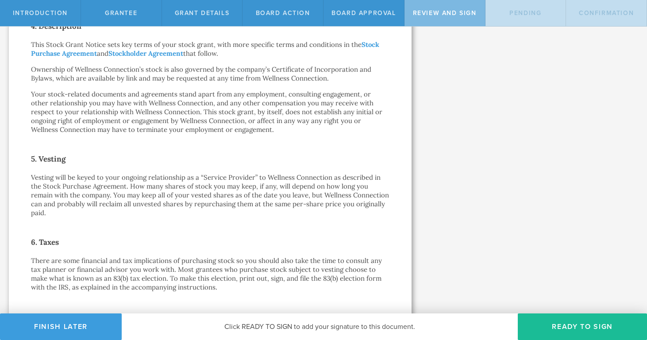
scroll to position [0, 0]
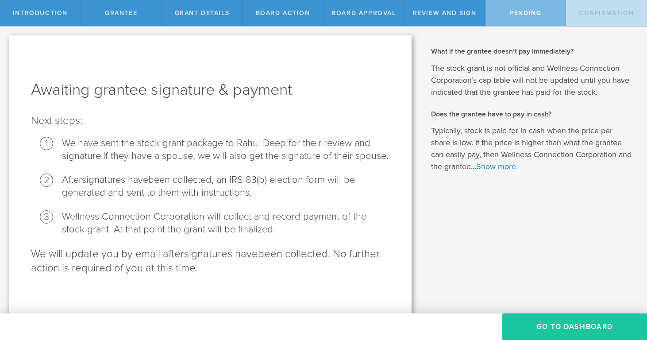
click at [556, 321] on button "Go To Dashboard" at bounding box center [574, 326] width 145 height 27
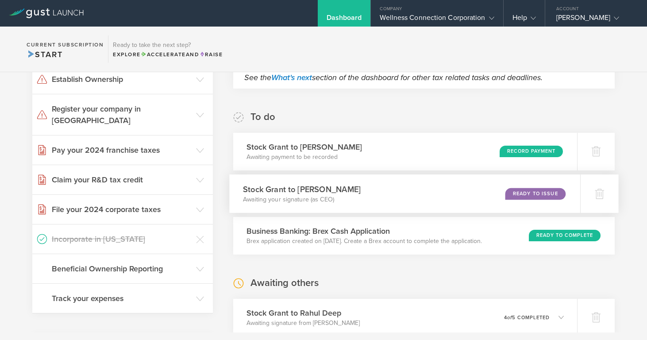
scroll to position [119, 0]
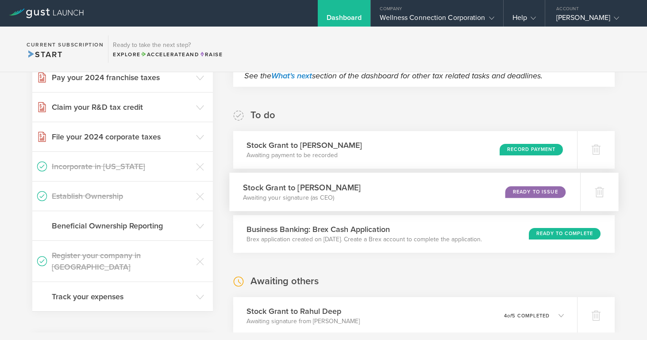
click at [534, 193] on div "Ready to Issue" at bounding box center [536, 192] width 60 height 12
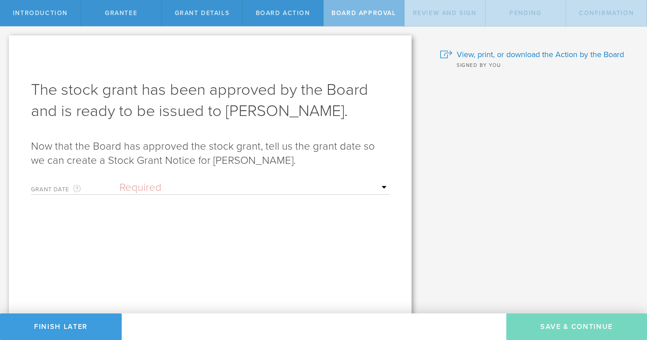
select select "setByFounder"
click at [250, 213] on input "text" at bounding box center [255, 218] width 270 height 13
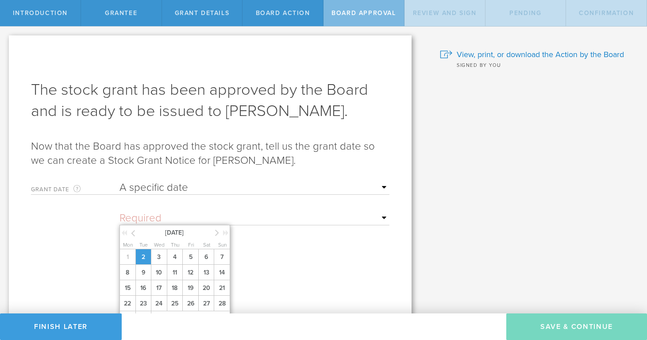
click at [148, 261] on span "2" at bounding box center [143, 256] width 16 height 15
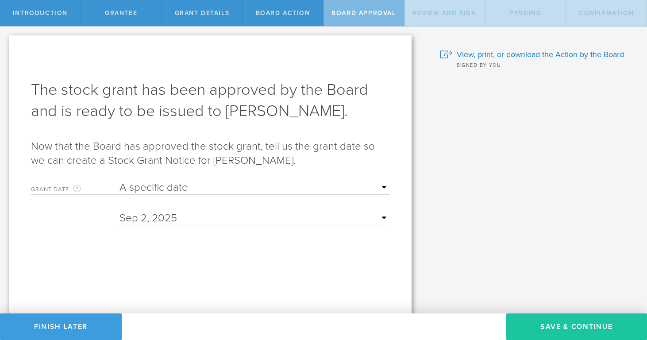
click at [577, 323] on button "Save & Continue" at bounding box center [576, 326] width 141 height 27
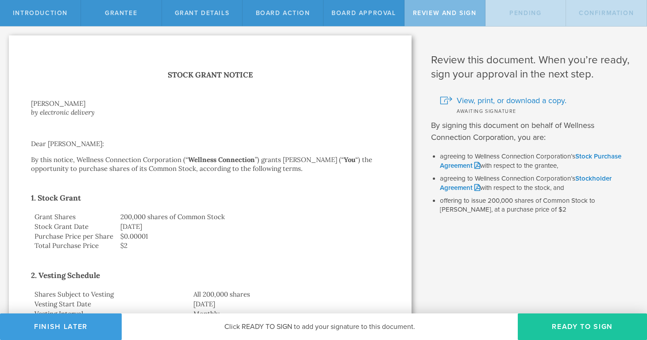
click at [566, 326] on button "Ready to Sign" at bounding box center [582, 326] width 129 height 27
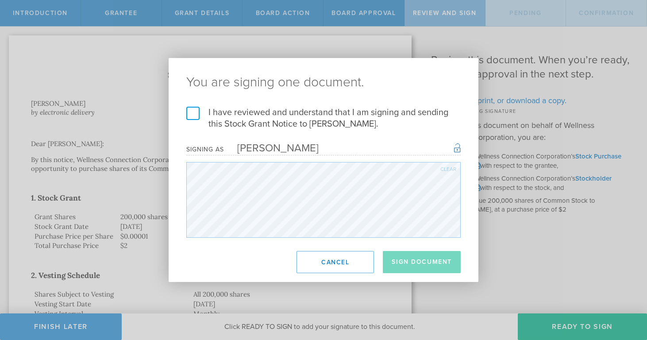
click at [192, 118] on label "I have reviewed and understand that I am signing and sending this Stock Grant N…" at bounding box center [323, 118] width 274 height 23
click at [0, 0] on input "I have reviewed and understand that I am signing and sending this Stock Grant N…" at bounding box center [0, 0] width 0 height 0
drag, startPoint x: 417, startPoint y: 262, endPoint x: 376, endPoint y: 252, distance: 41.9
click at [417, 262] on button "Sign Document" at bounding box center [422, 262] width 78 height 22
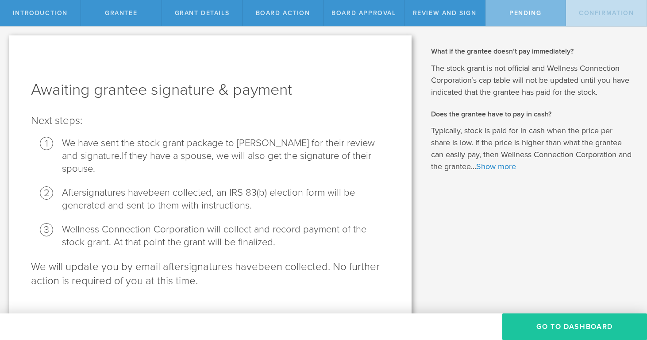
click at [543, 319] on button "Go To Dashboard" at bounding box center [574, 326] width 145 height 27
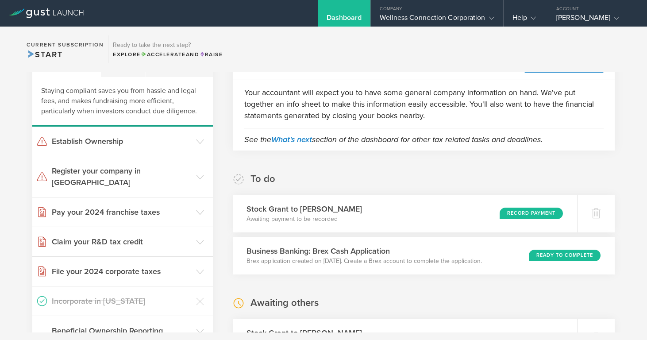
scroll to position [58, 0]
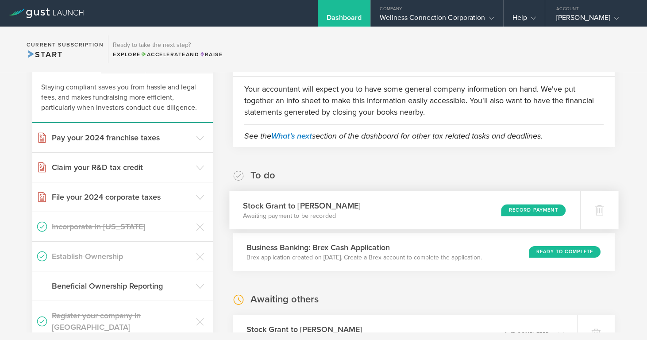
click at [525, 208] on div "Record Payment" at bounding box center [533, 210] width 65 height 12
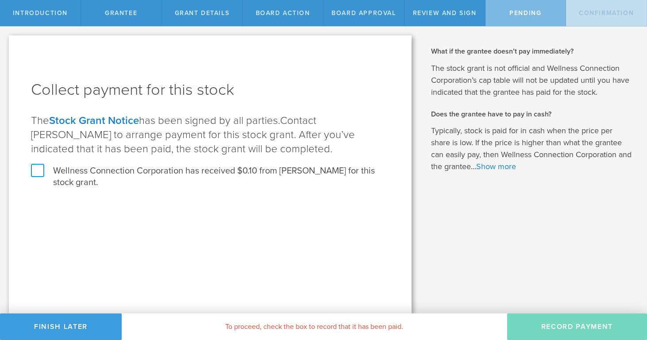
click at [37, 169] on label "Wellness Connection Corporation has received $0.10 from [PERSON_NAME] for this …" at bounding box center [210, 176] width 359 height 23
click at [0, 0] on input "Wellness Connection Corporation has received $0.10 from [PERSON_NAME] for this …" at bounding box center [0, 0] width 0 height 0
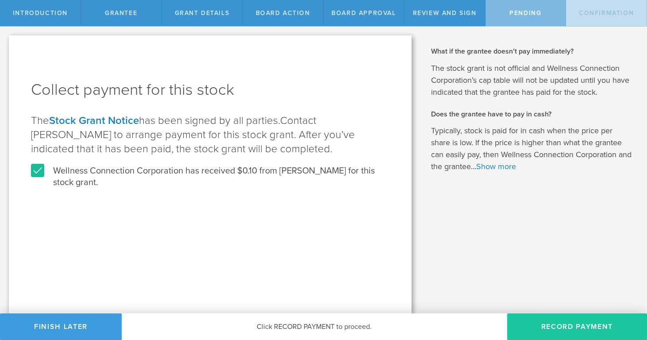
drag, startPoint x: 556, startPoint y: 327, endPoint x: 540, endPoint y: 319, distance: 17.0
click at [554, 325] on button "Record Payment" at bounding box center [577, 326] width 140 height 27
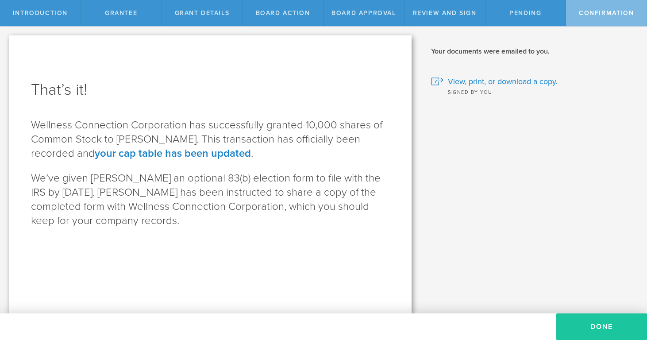
drag, startPoint x: 600, startPoint y: 327, endPoint x: 594, endPoint y: 325, distance: 6.2
click at [599, 327] on button "Done" at bounding box center [601, 326] width 91 height 27
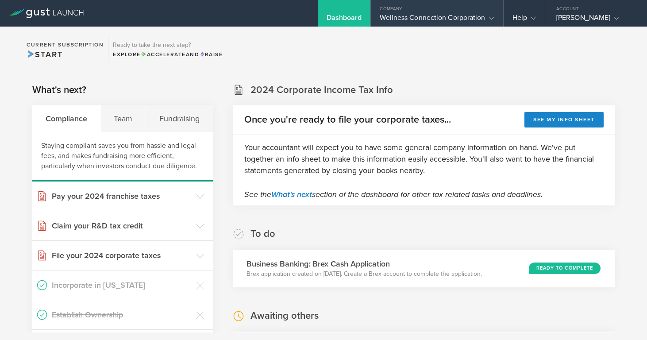
click at [426, 16] on div "Wellness Connection Corporation" at bounding box center [437, 19] width 114 height 13
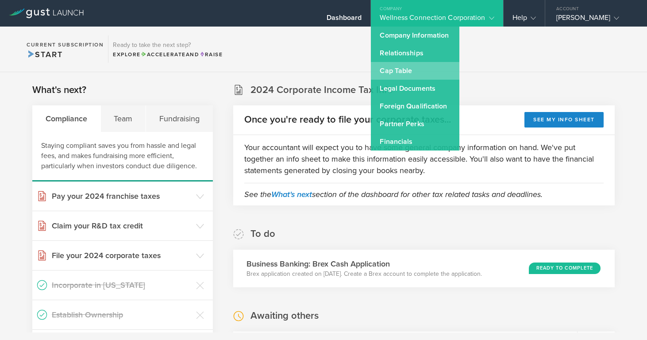
click at [412, 69] on link "Cap Table" at bounding box center [415, 71] width 89 height 18
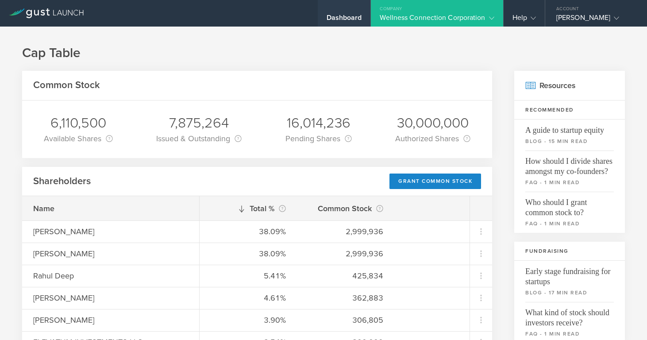
click at [344, 19] on div "Dashboard" at bounding box center [344, 19] width 35 height 13
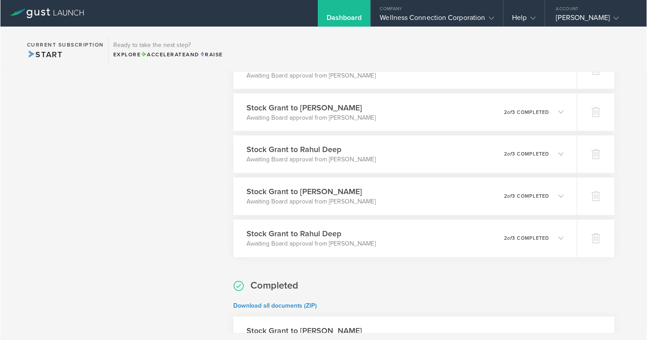
scroll to position [1458, 0]
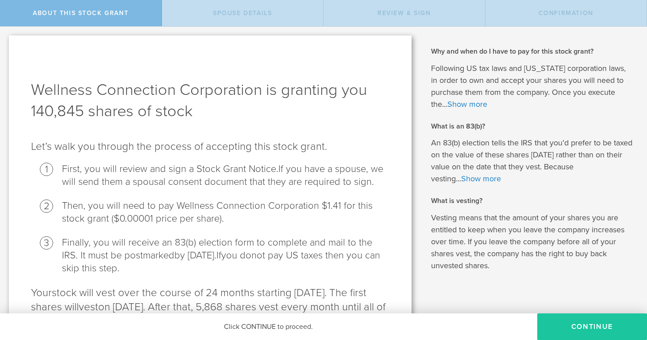
click at [583, 331] on button "CONTINUE" at bounding box center [592, 326] width 110 height 27
